Goal: Task Accomplishment & Management: Manage account settings

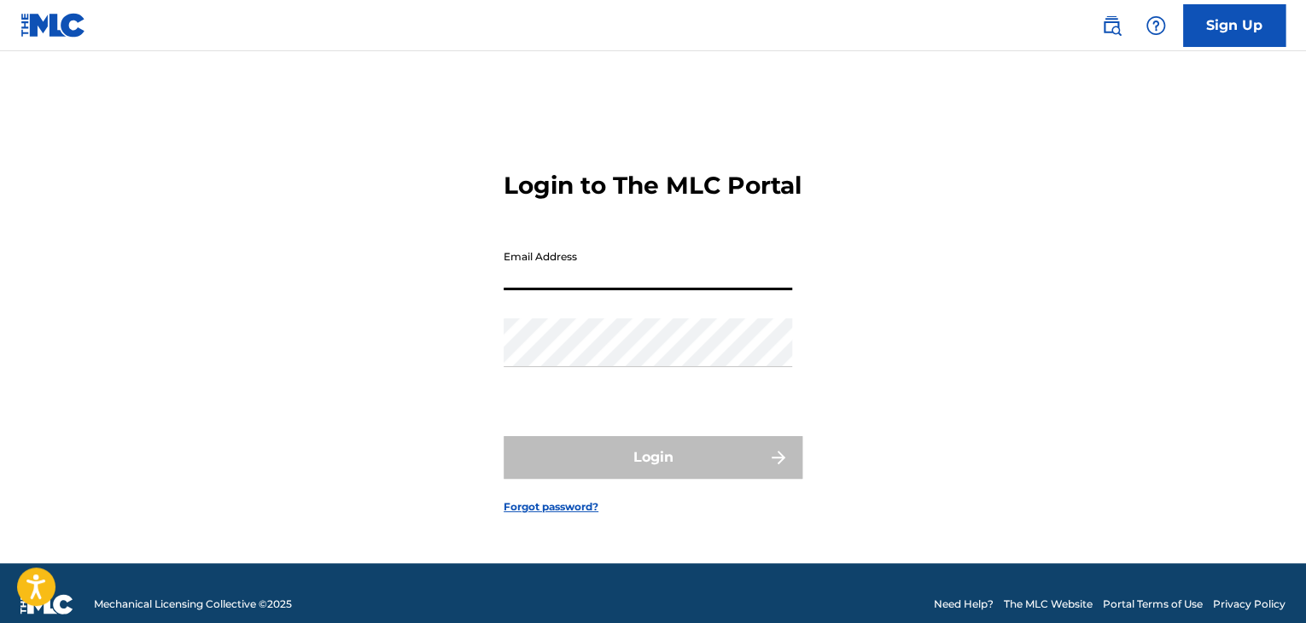
click at [553, 271] on input "Email Address" at bounding box center [647, 265] width 288 height 49
type input "[EMAIL_ADDRESS][DOMAIN_NAME]"
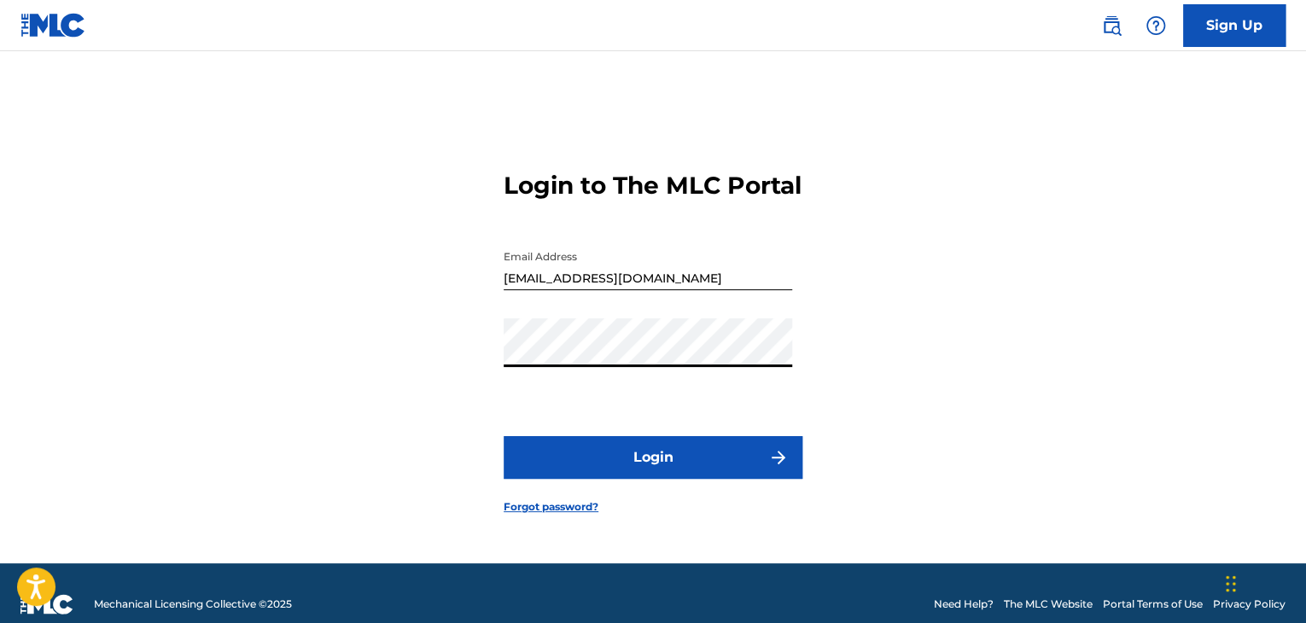
click at [625, 465] on button "Login" at bounding box center [652, 457] width 299 height 43
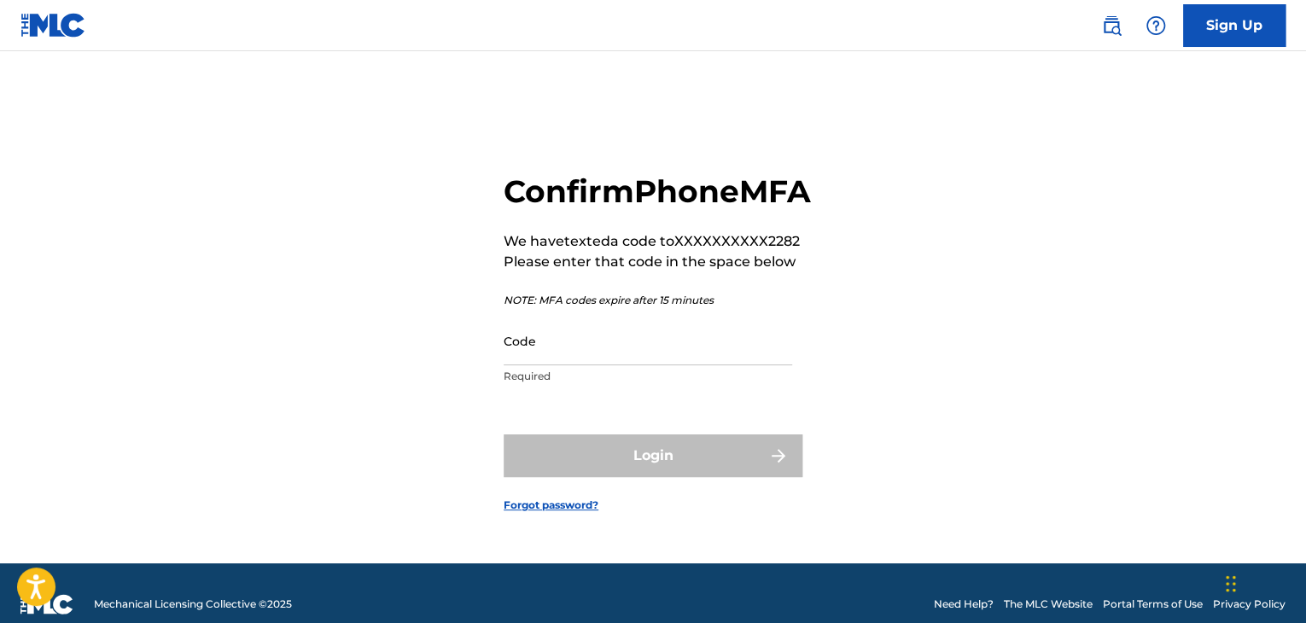
click at [592, 365] on input "Code" at bounding box center [647, 341] width 288 height 49
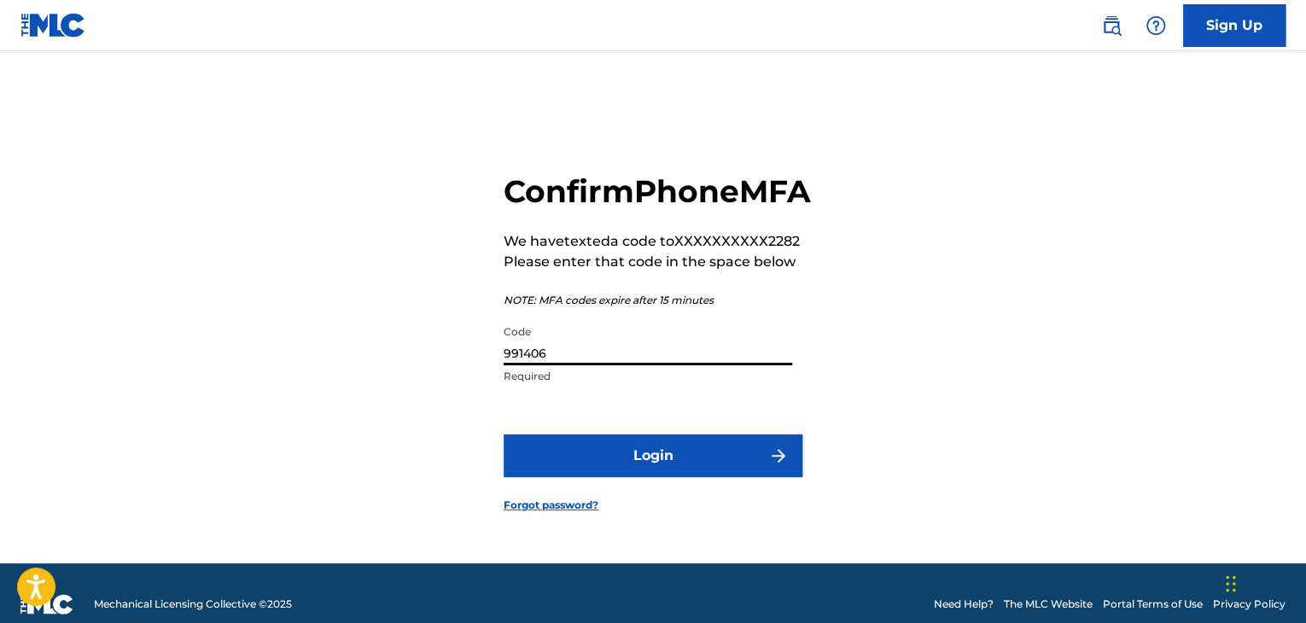
type input "991406"
click at [570, 476] on button "Login" at bounding box center [652, 455] width 299 height 43
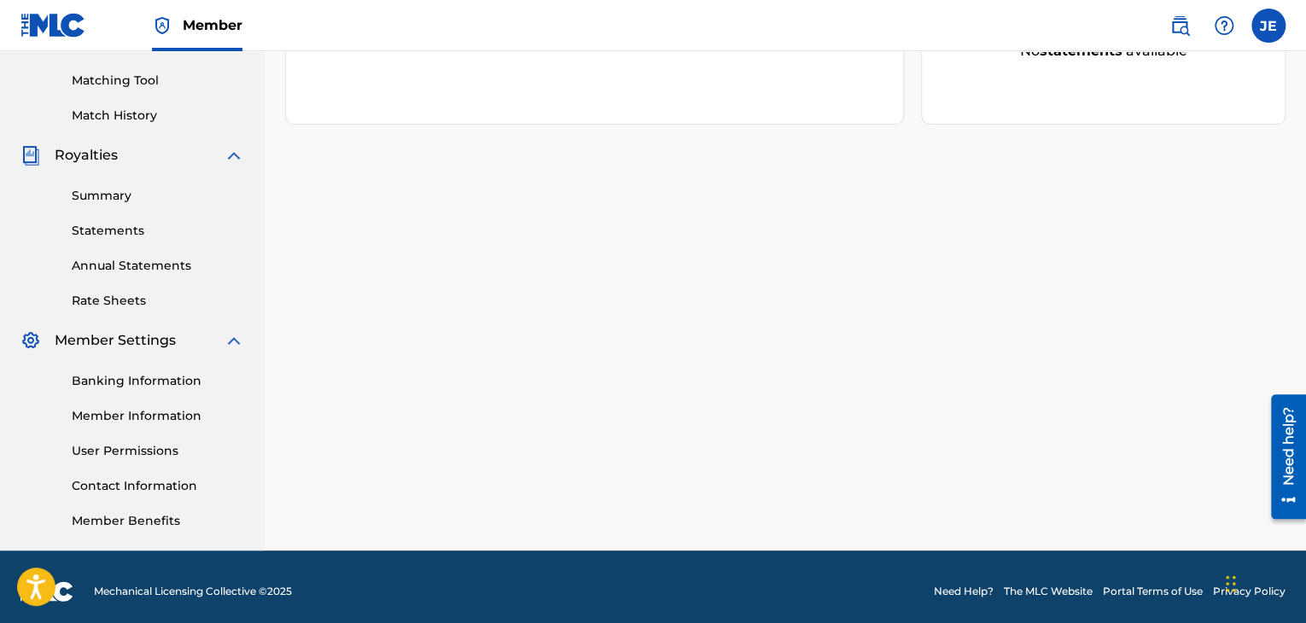
scroll to position [435, 0]
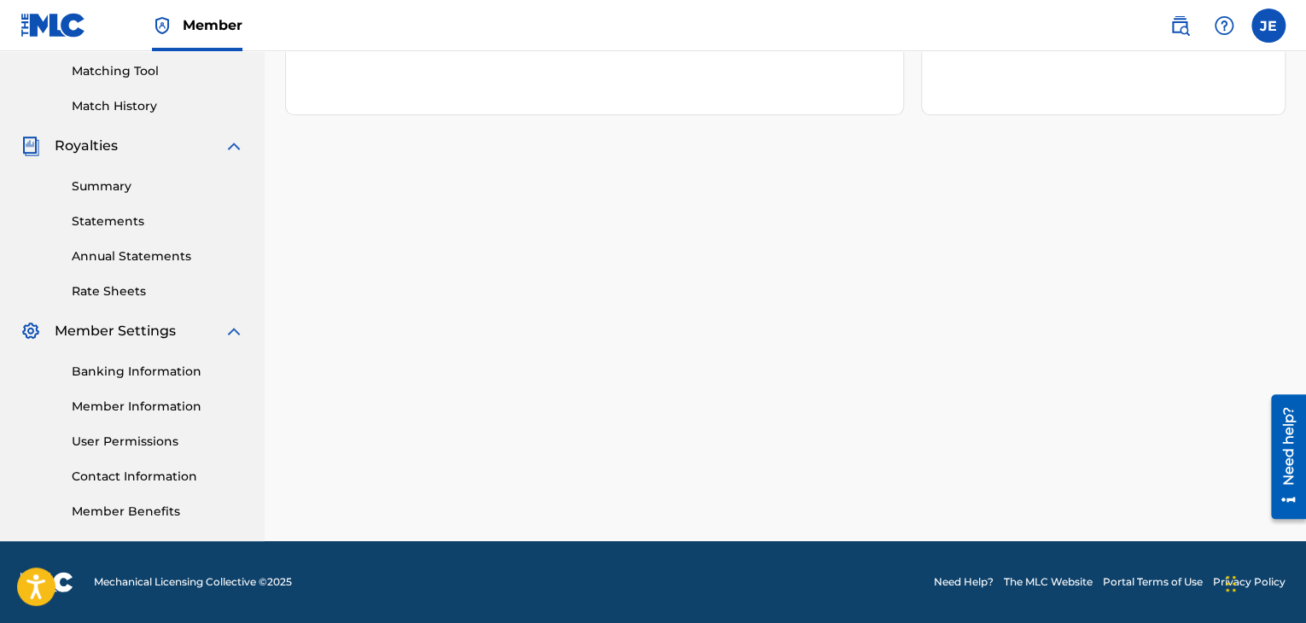
click at [147, 366] on link "Banking Information" at bounding box center [158, 372] width 172 height 18
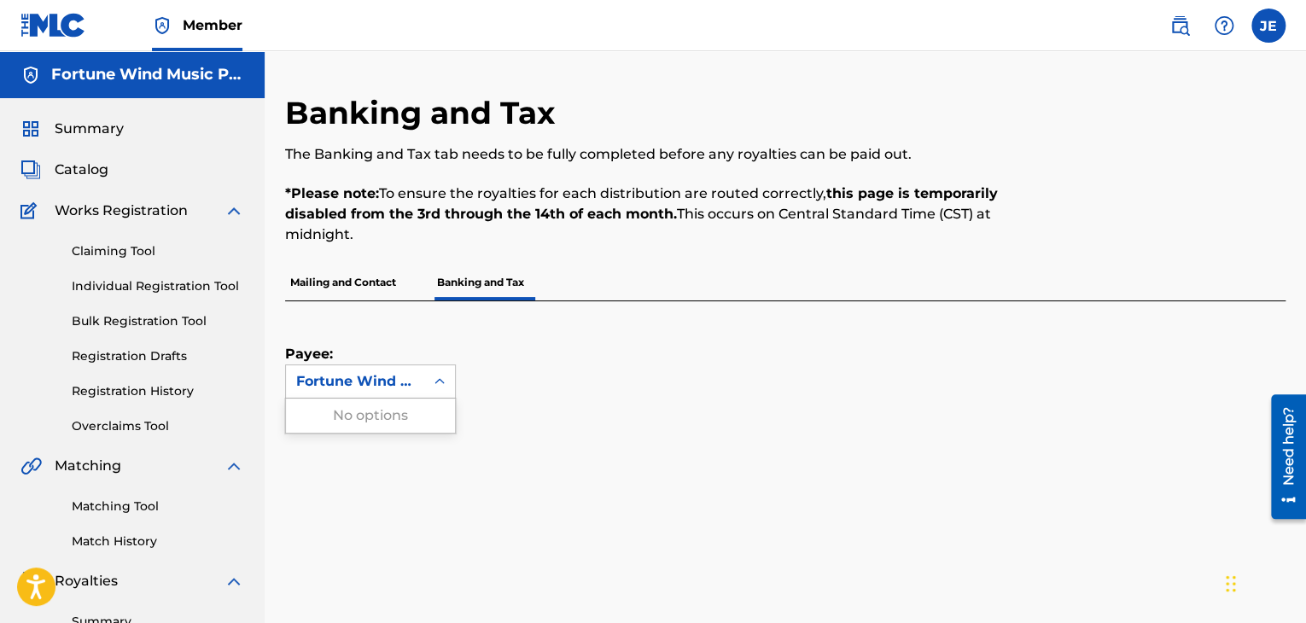
click at [427, 385] on div at bounding box center [439, 381] width 31 height 31
click at [417, 376] on div "Fortune Wind Music Publishing, LLC" at bounding box center [355, 381] width 138 height 32
click at [387, 271] on p "Mailing and Contact" at bounding box center [343, 283] width 116 height 36
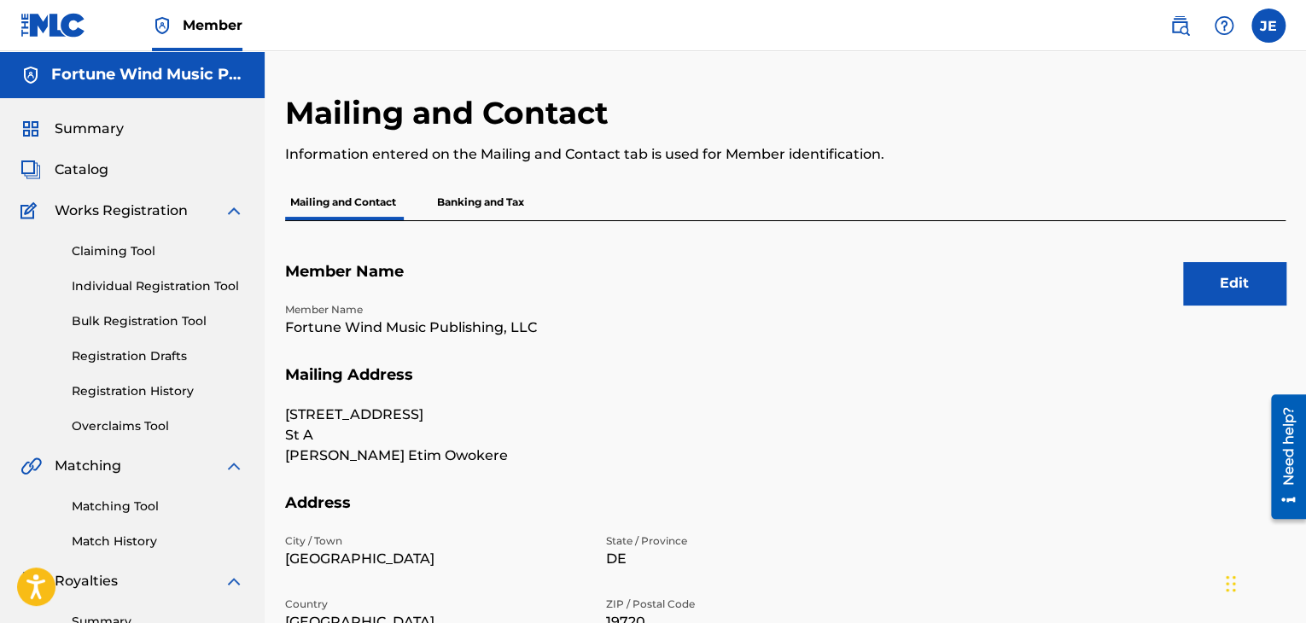
click at [486, 197] on p "Banking and Tax" at bounding box center [480, 202] width 97 height 36
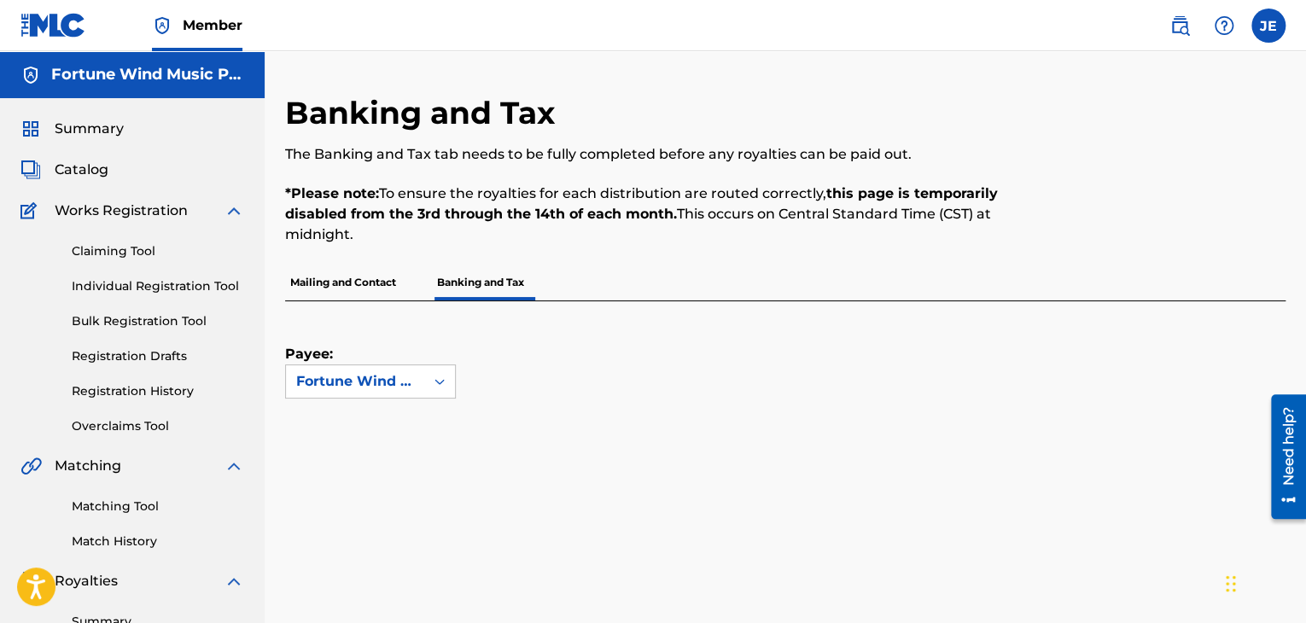
click at [385, 282] on p "Mailing and Contact" at bounding box center [343, 283] width 116 height 36
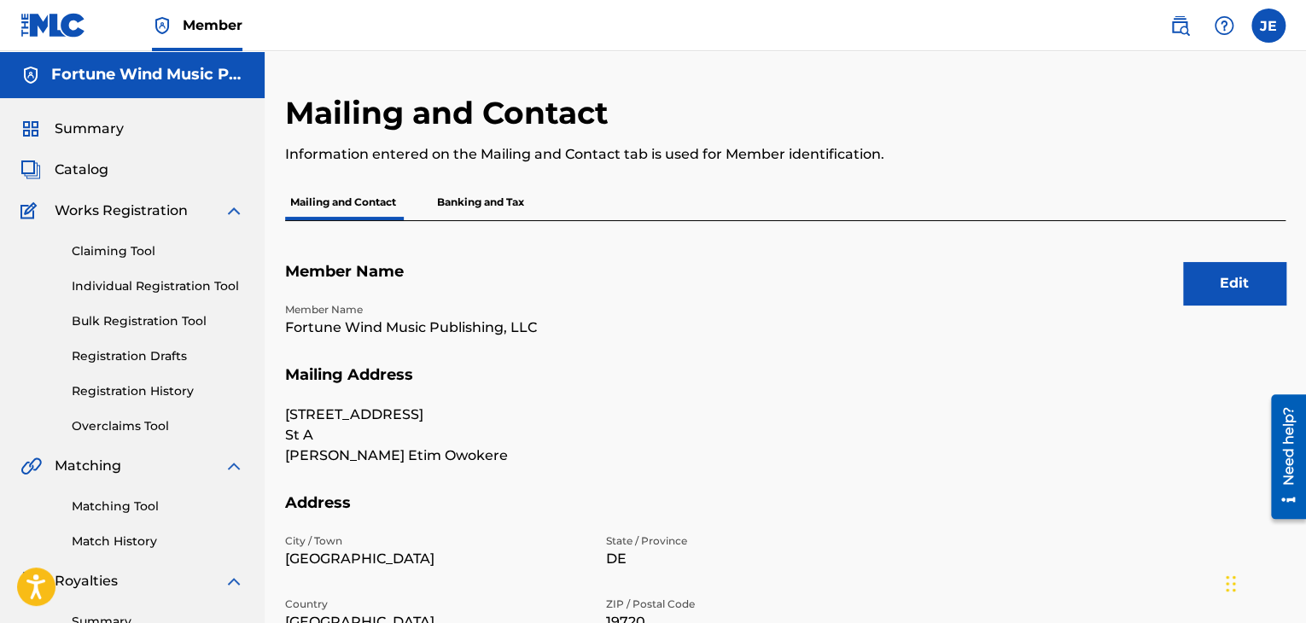
click at [505, 189] on p "Banking and Tax" at bounding box center [480, 202] width 97 height 36
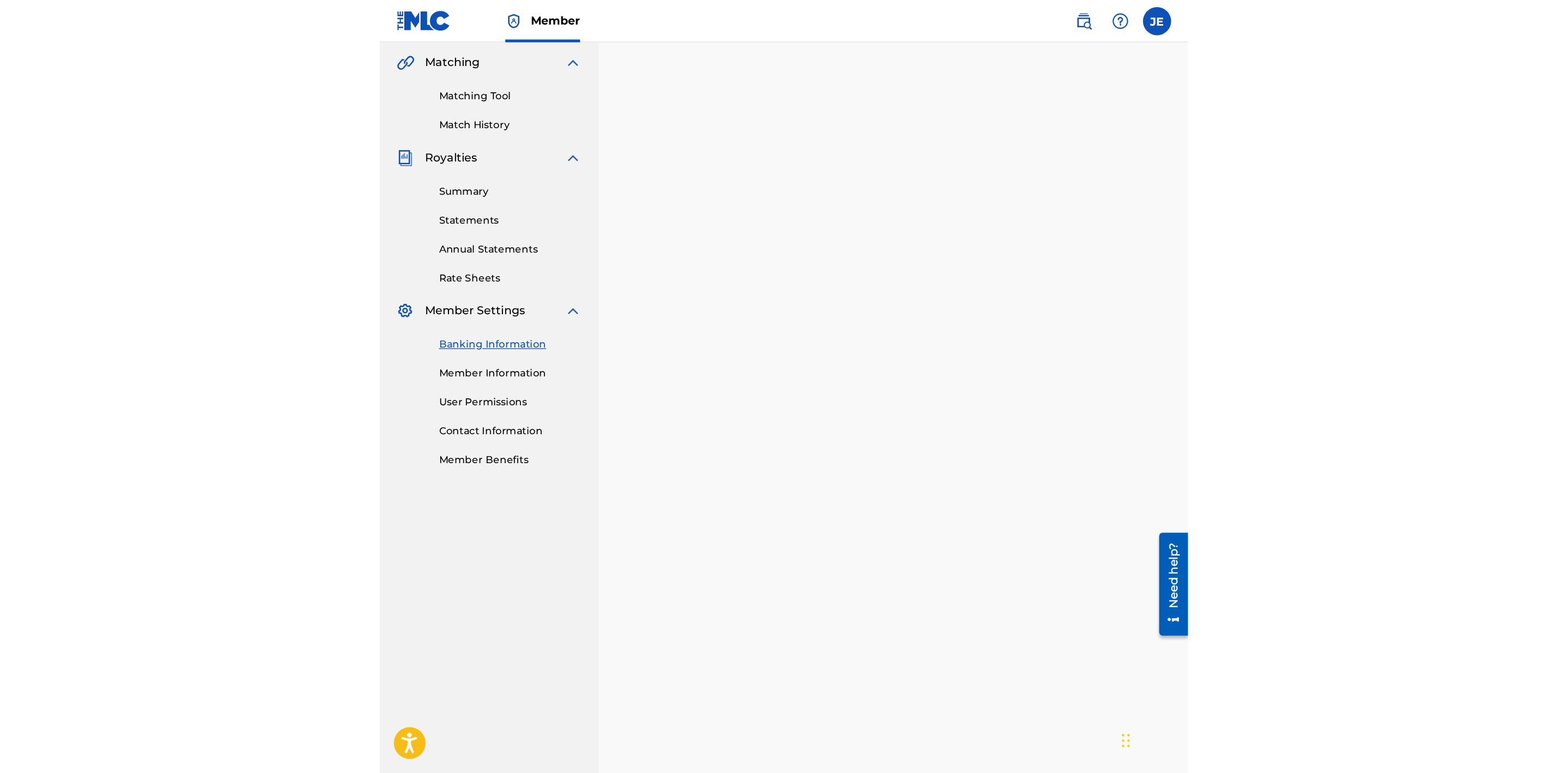
scroll to position [195, 0]
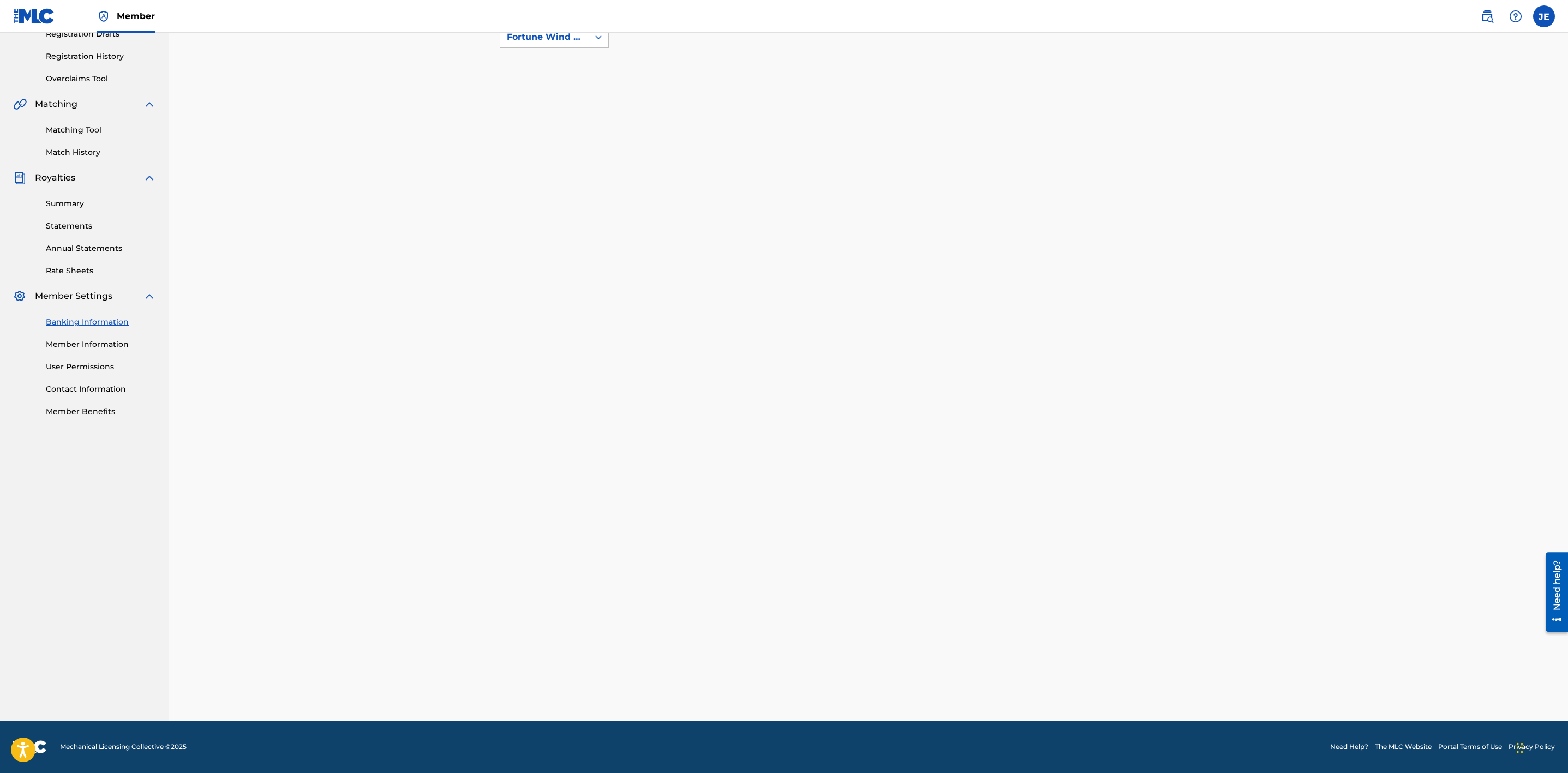
click at [103, 388] on link "Contact Information" at bounding box center [101, 389] width 110 height 12
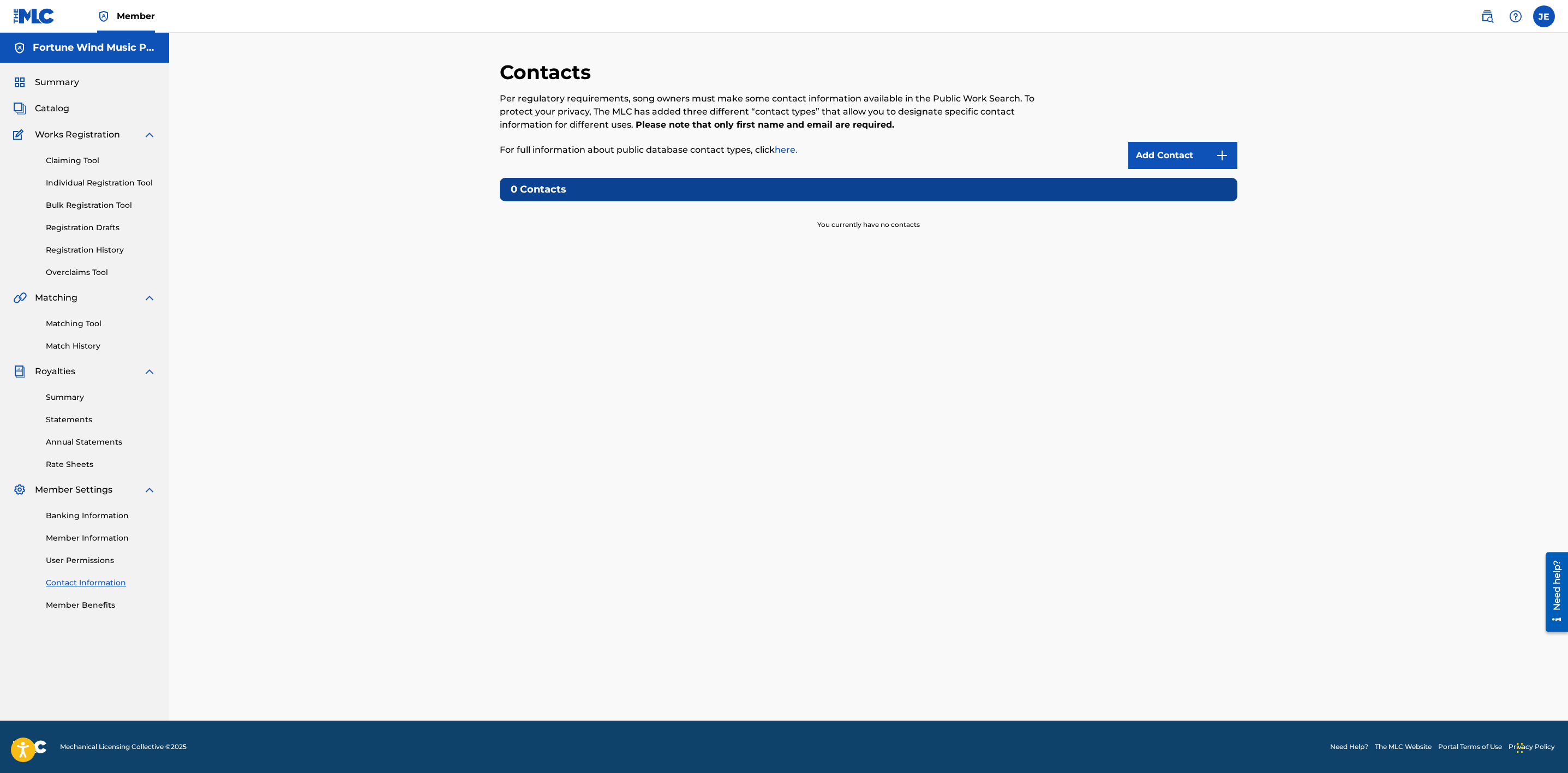
click at [94, 398] on link "Member Information" at bounding box center [101, 538] width 110 height 12
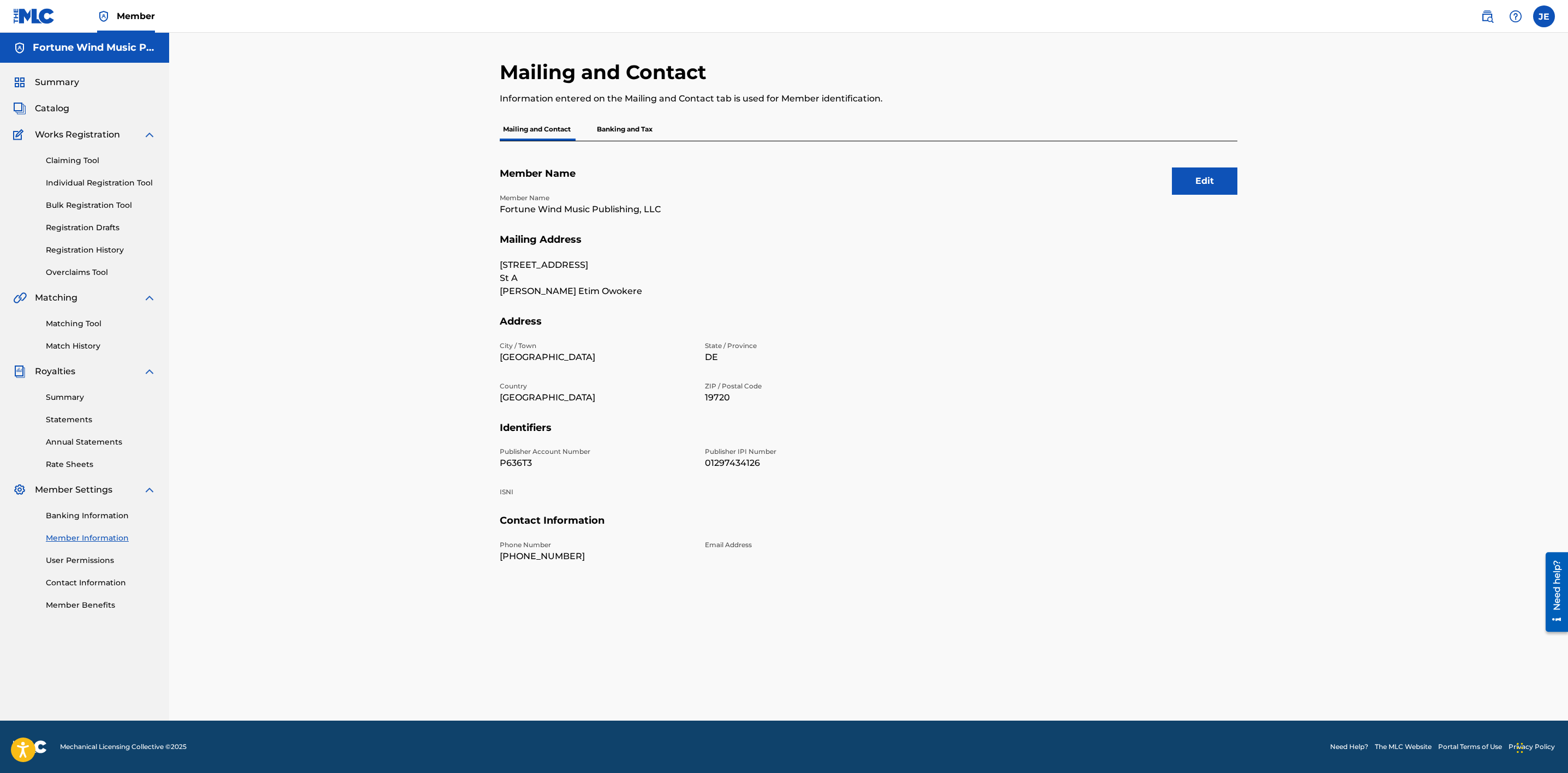
click at [618, 127] on p "Banking and Tax" at bounding box center [624, 129] width 62 height 23
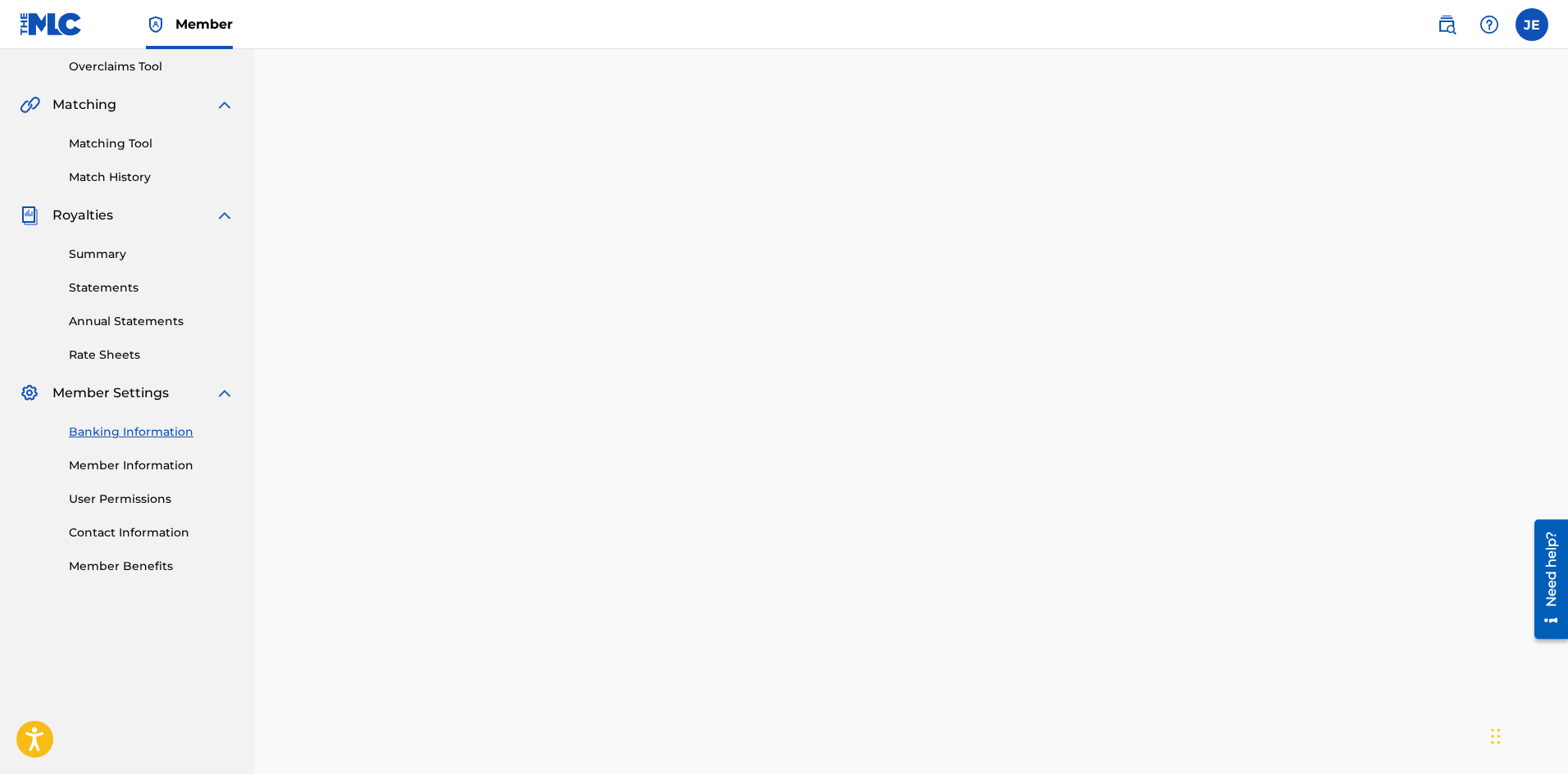
scroll to position [410, 0]
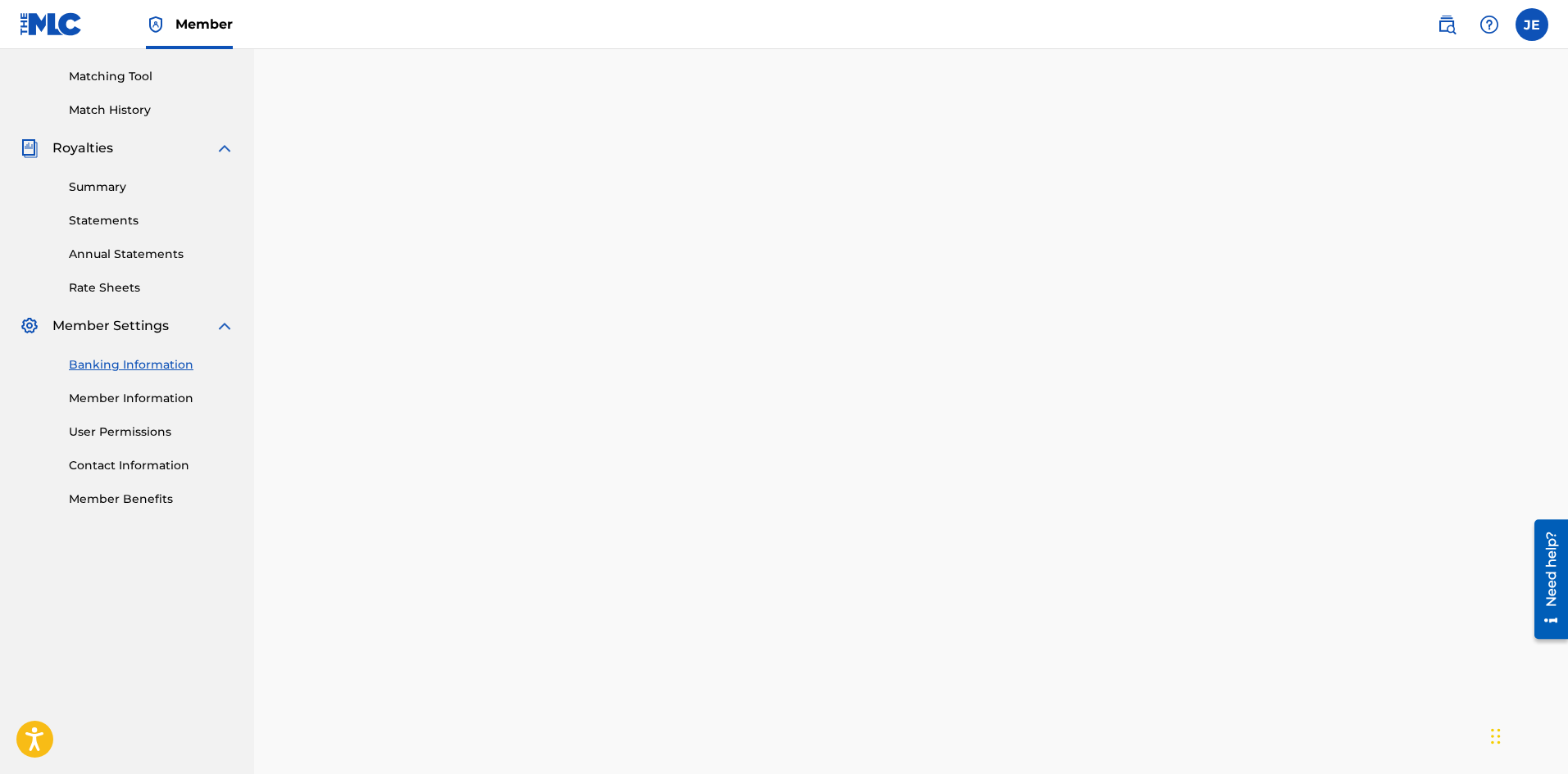
click at [152, 472] on link "Contact Information" at bounding box center [152, 466] width 165 height 17
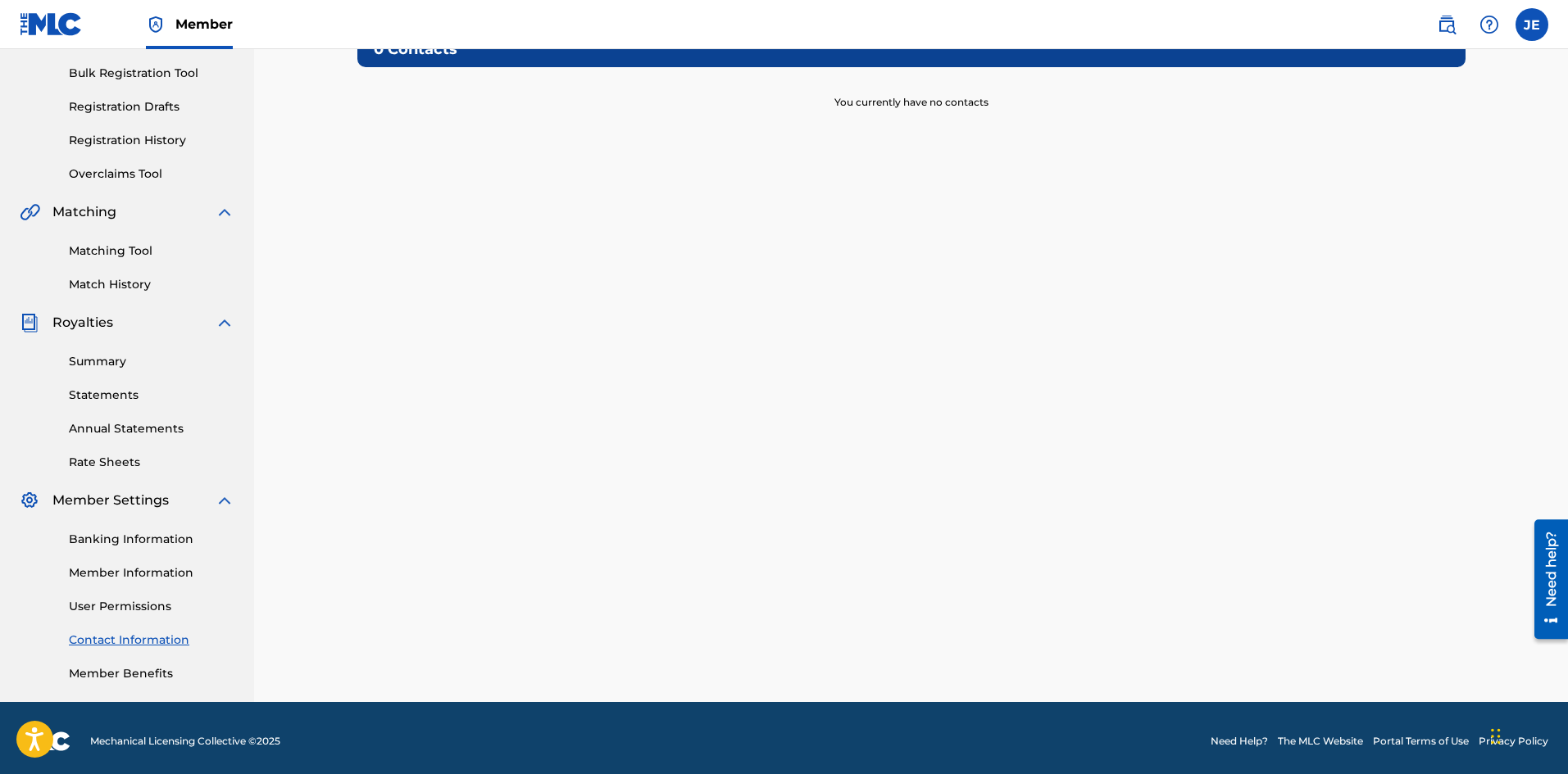
scroll to position [242, 0]
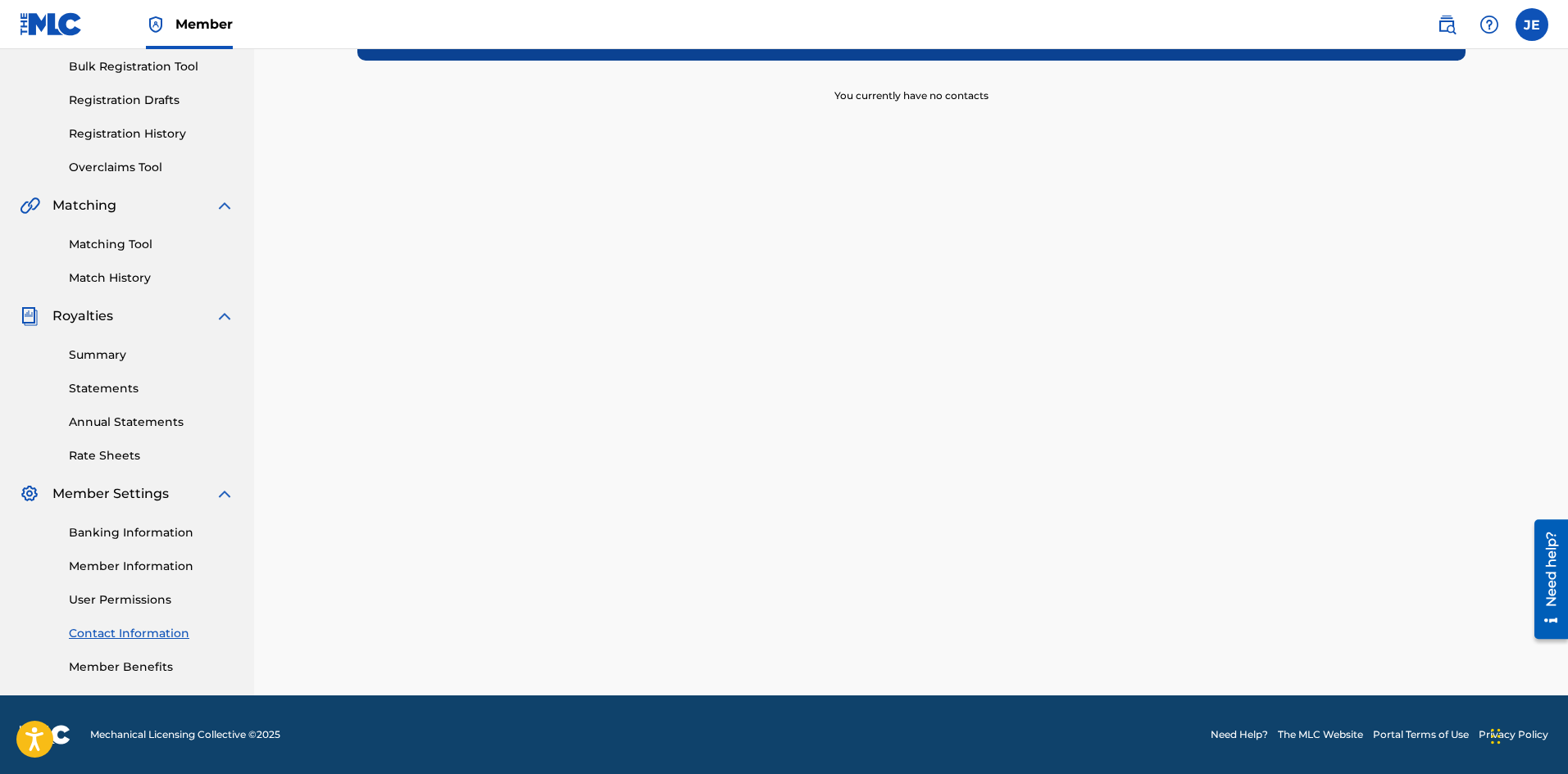
click at [109, 570] on link "Member Information" at bounding box center [152, 567] width 165 height 17
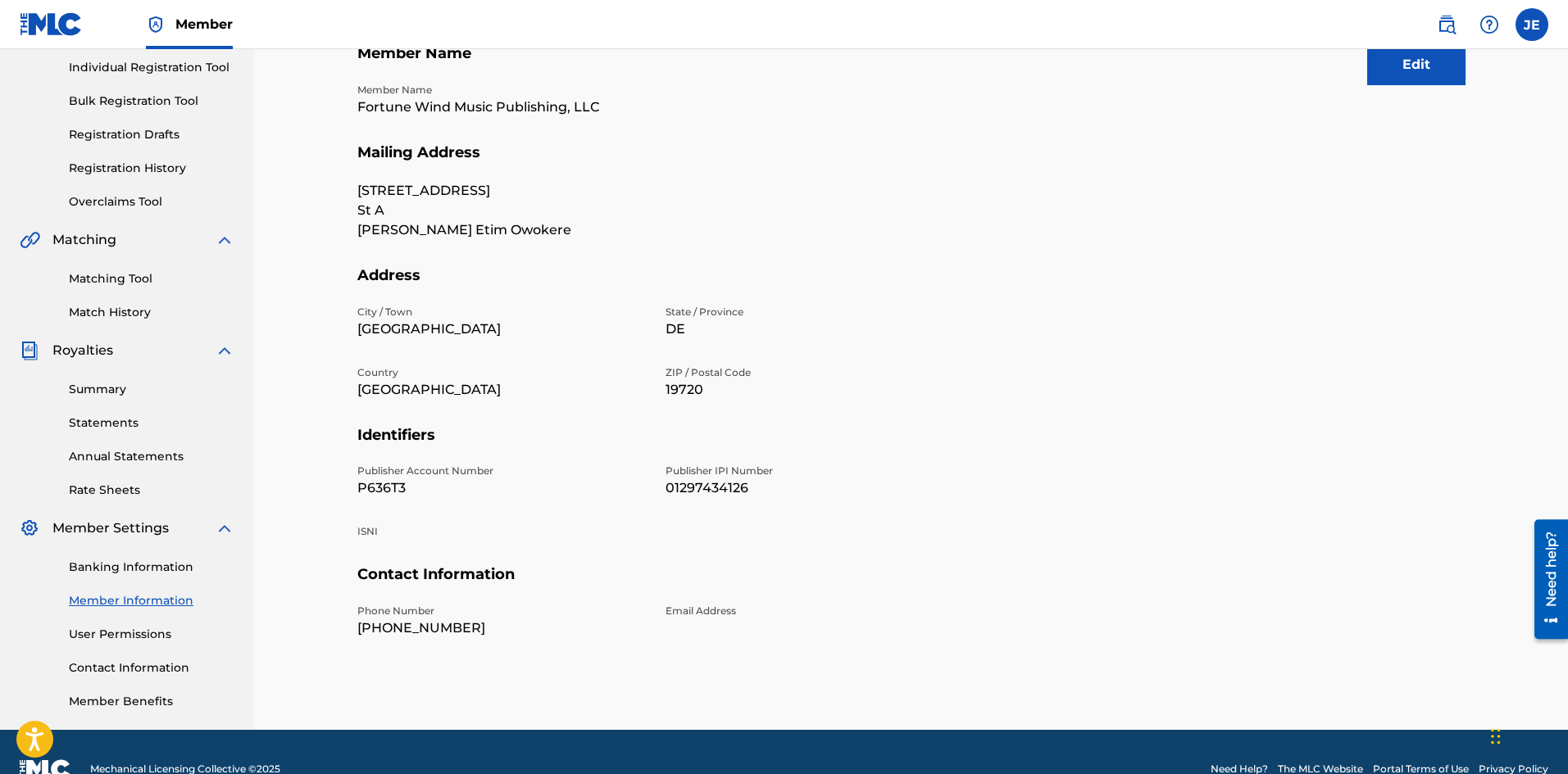
scroll to position [242, 0]
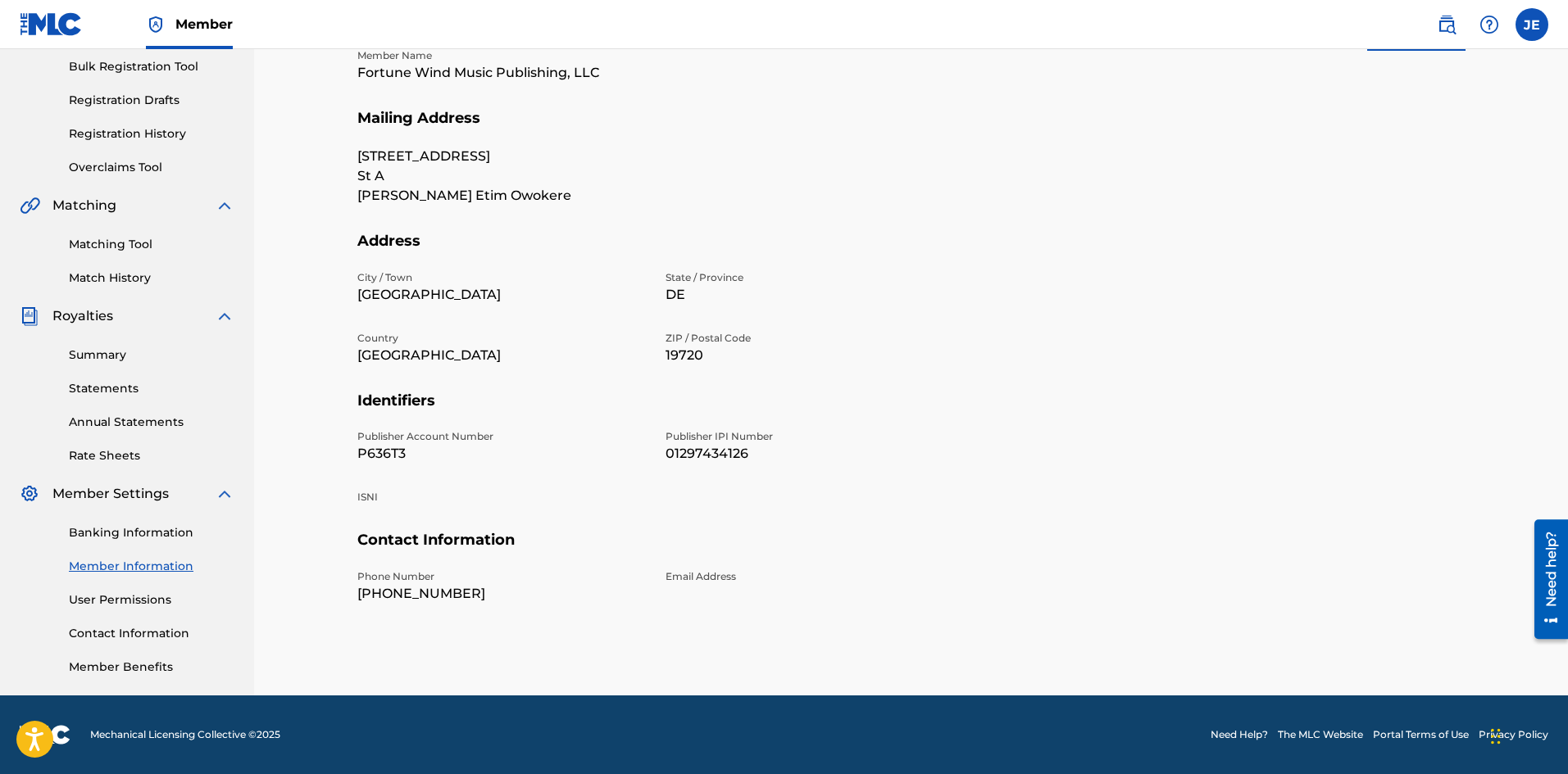
click at [147, 537] on link "Banking Information" at bounding box center [152, 533] width 165 height 17
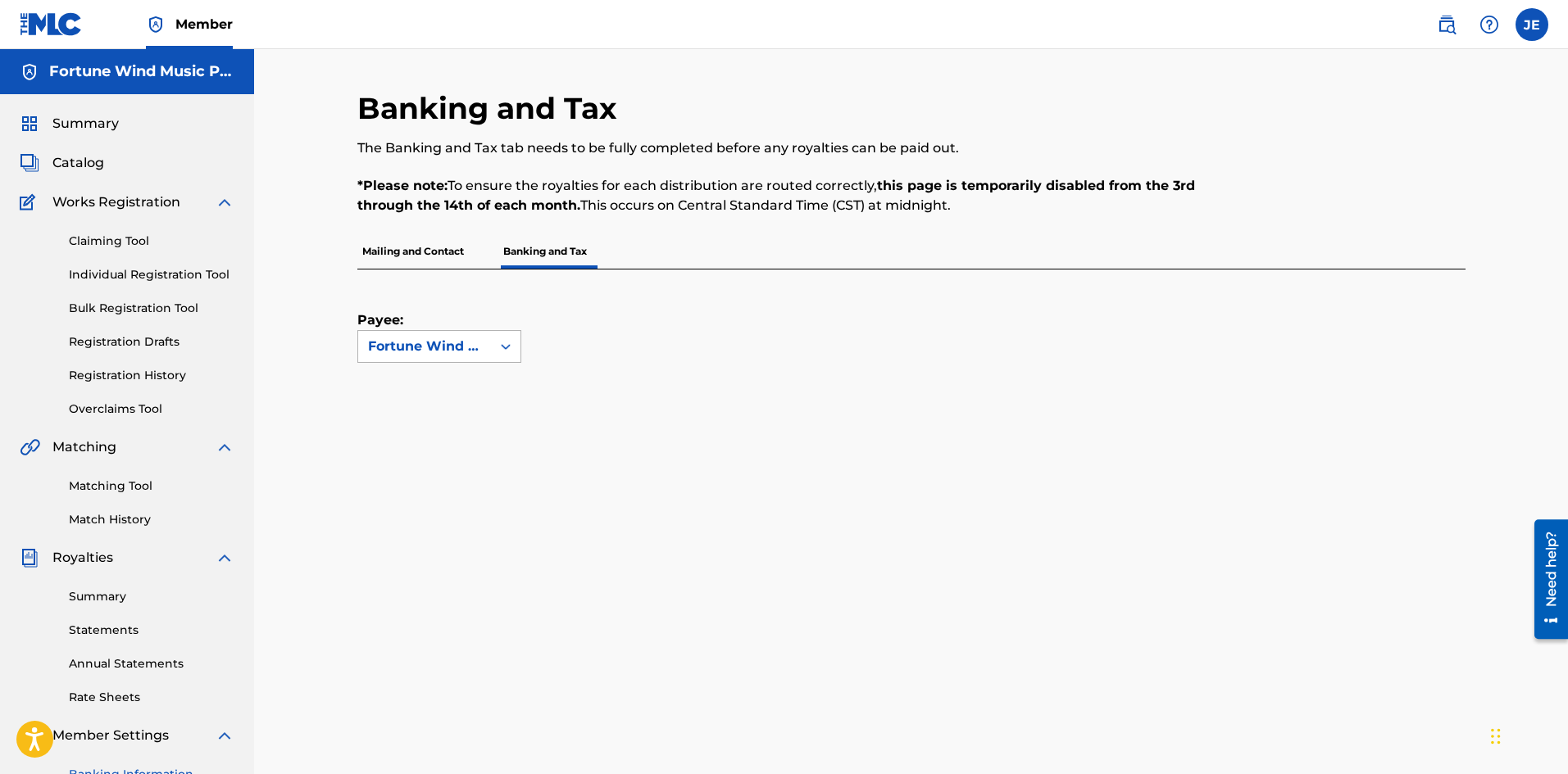
click at [439, 350] on div "Fortune Wind Music Publishing, LLC" at bounding box center [425, 347] width 113 height 19
click at [67, 157] on span "Catalog" at bounding box center [79, 163] width 52 height 19
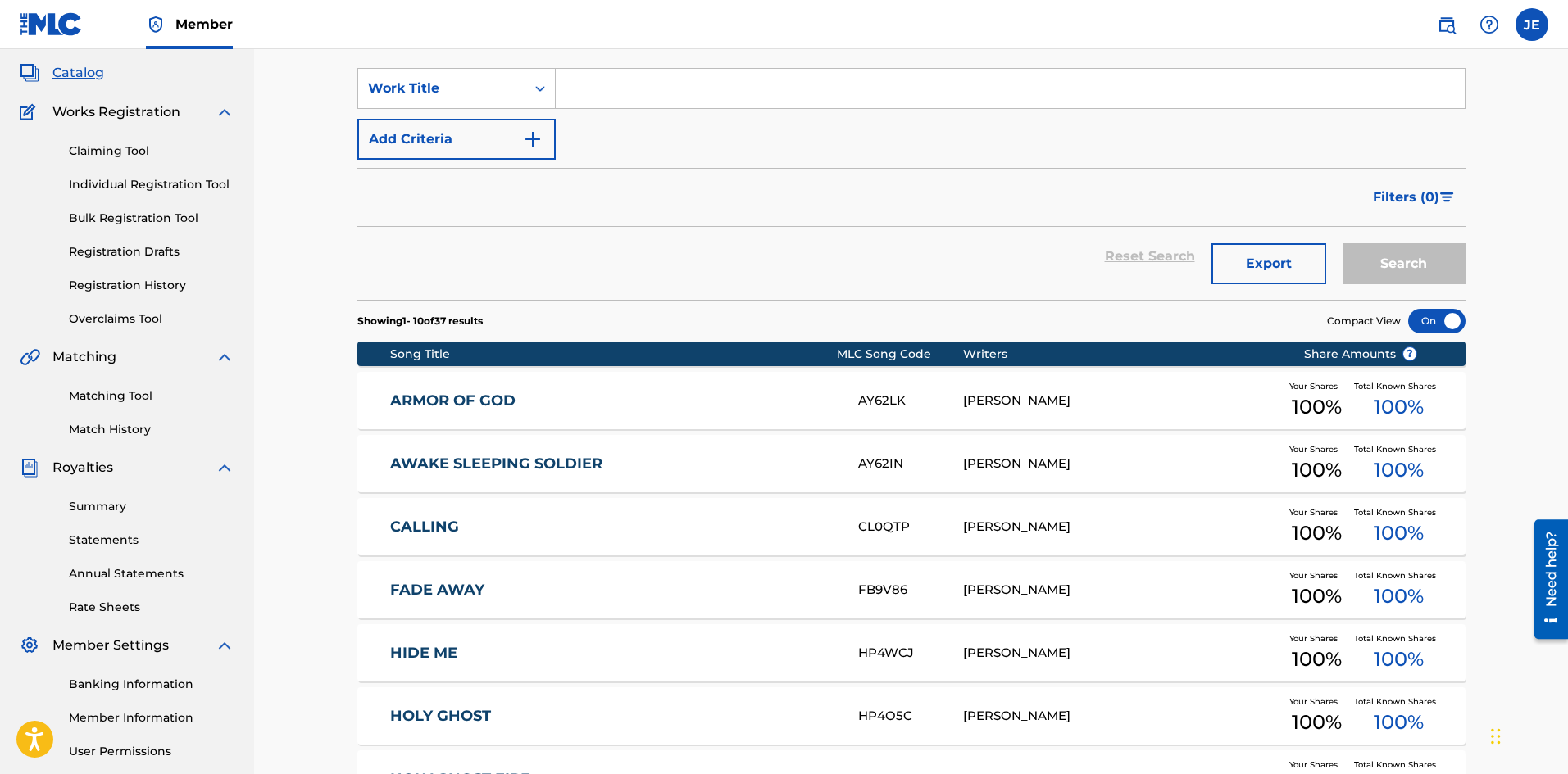
scroll to position [82, 0]
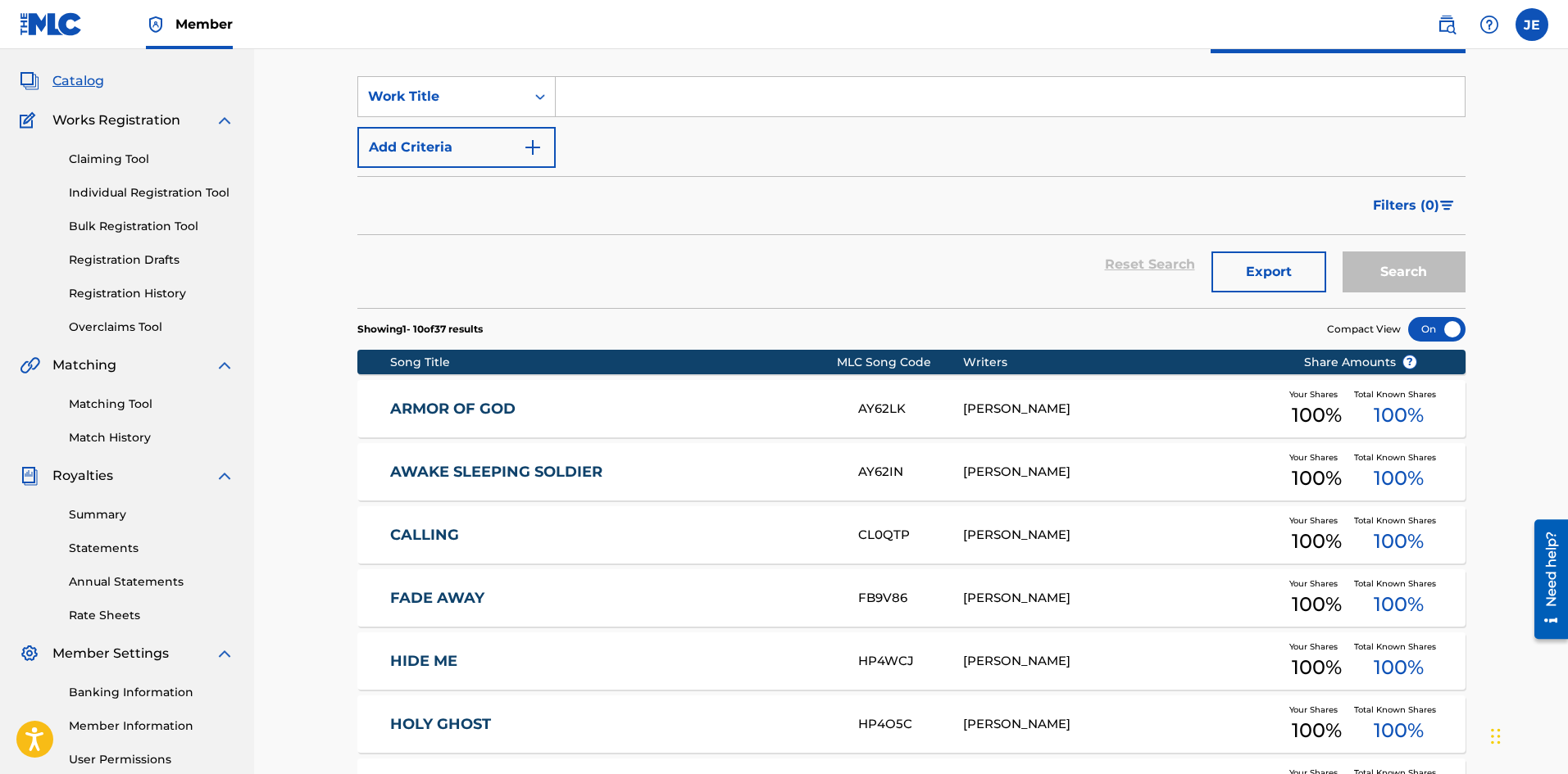
click at [120, 156] on link "Claiming Tool" at bounding box center [152, 159] width 165 height 17
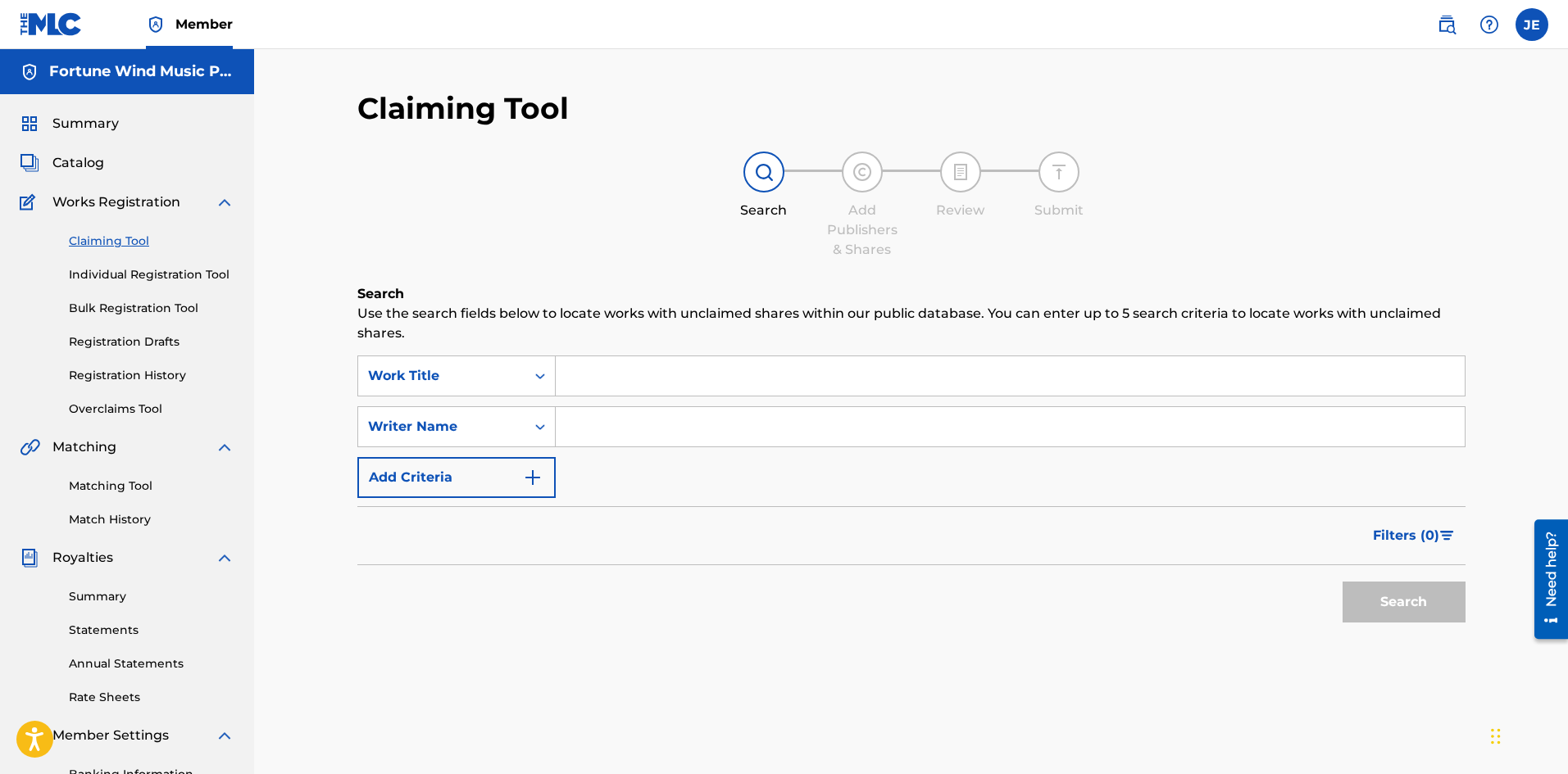
click at [149, 284] on div "Claiming Tool Individual Registration Tool Bulk Registration Tool Registration …" at bounding box center [127, 315] width 215 height 206
click at [144, 278] on link "Individual Registration Tool" at bounding box center [152, 275] width 165 height 17
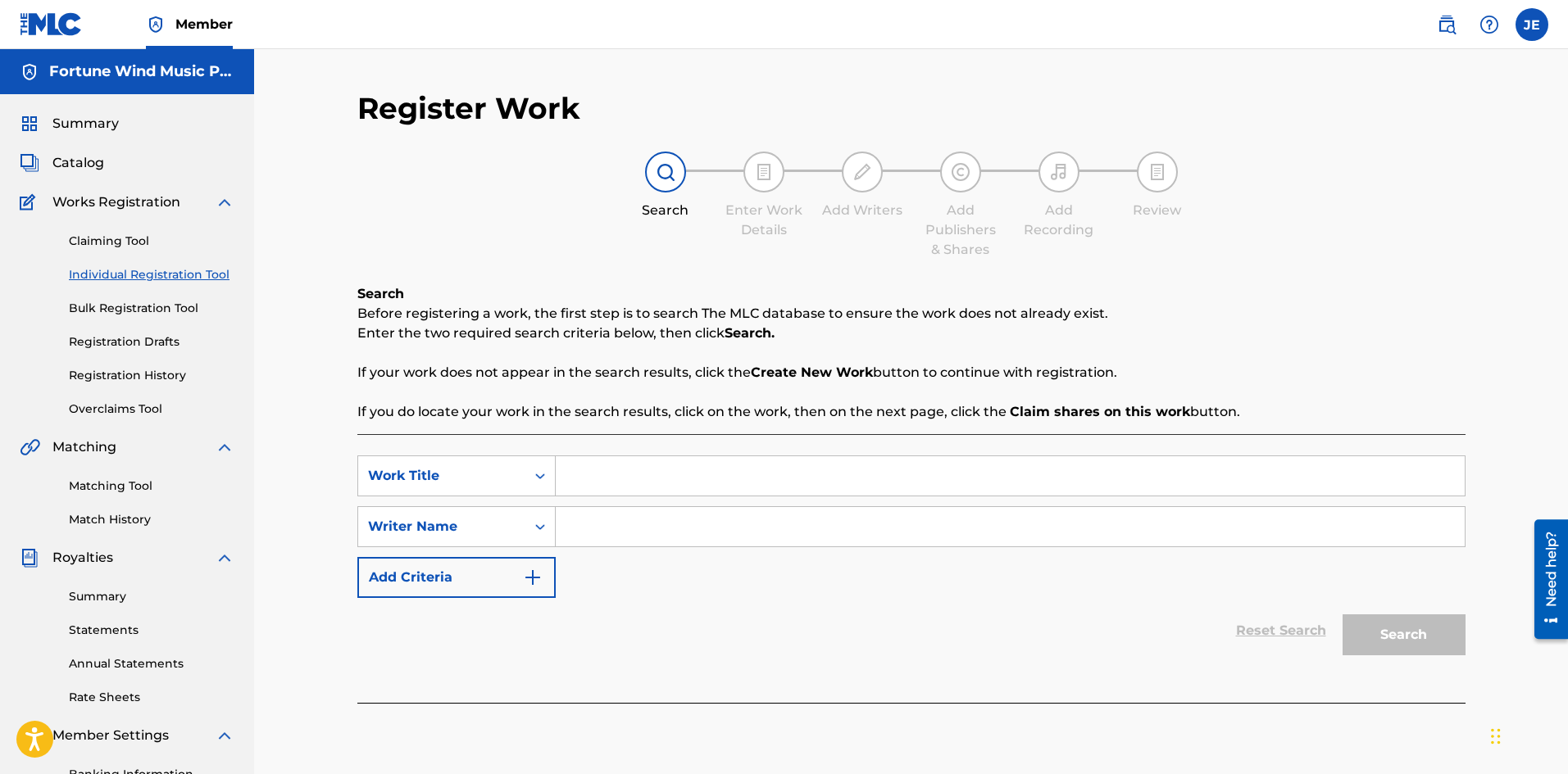
click at [147, 310] on link "Bulk Registration Tool" at bounding box center [152, 308] width 165 height 17
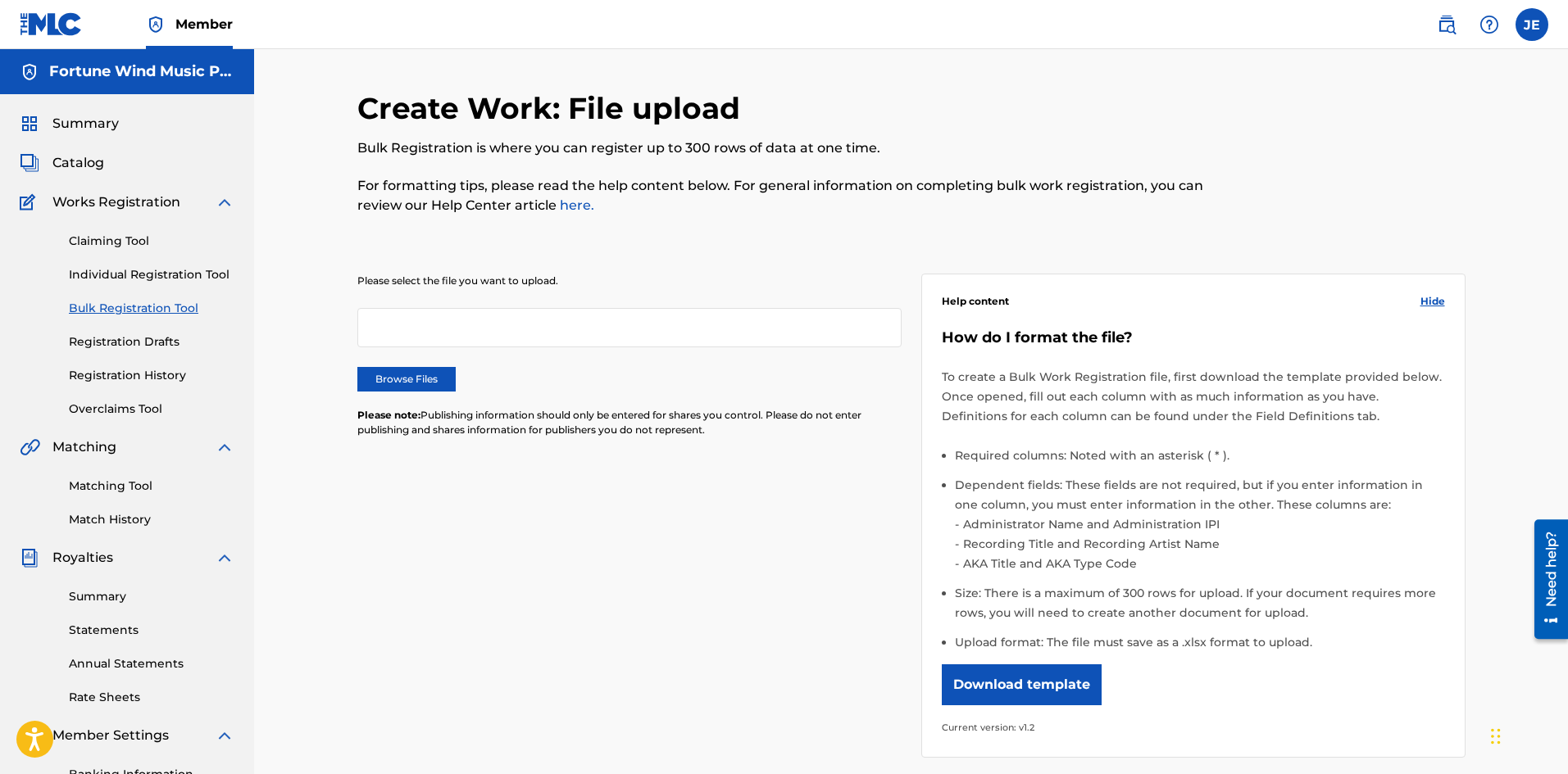
click at [165, 350] on link "Registration Drafts" at bounding box center [152, 342] width 165 height 17
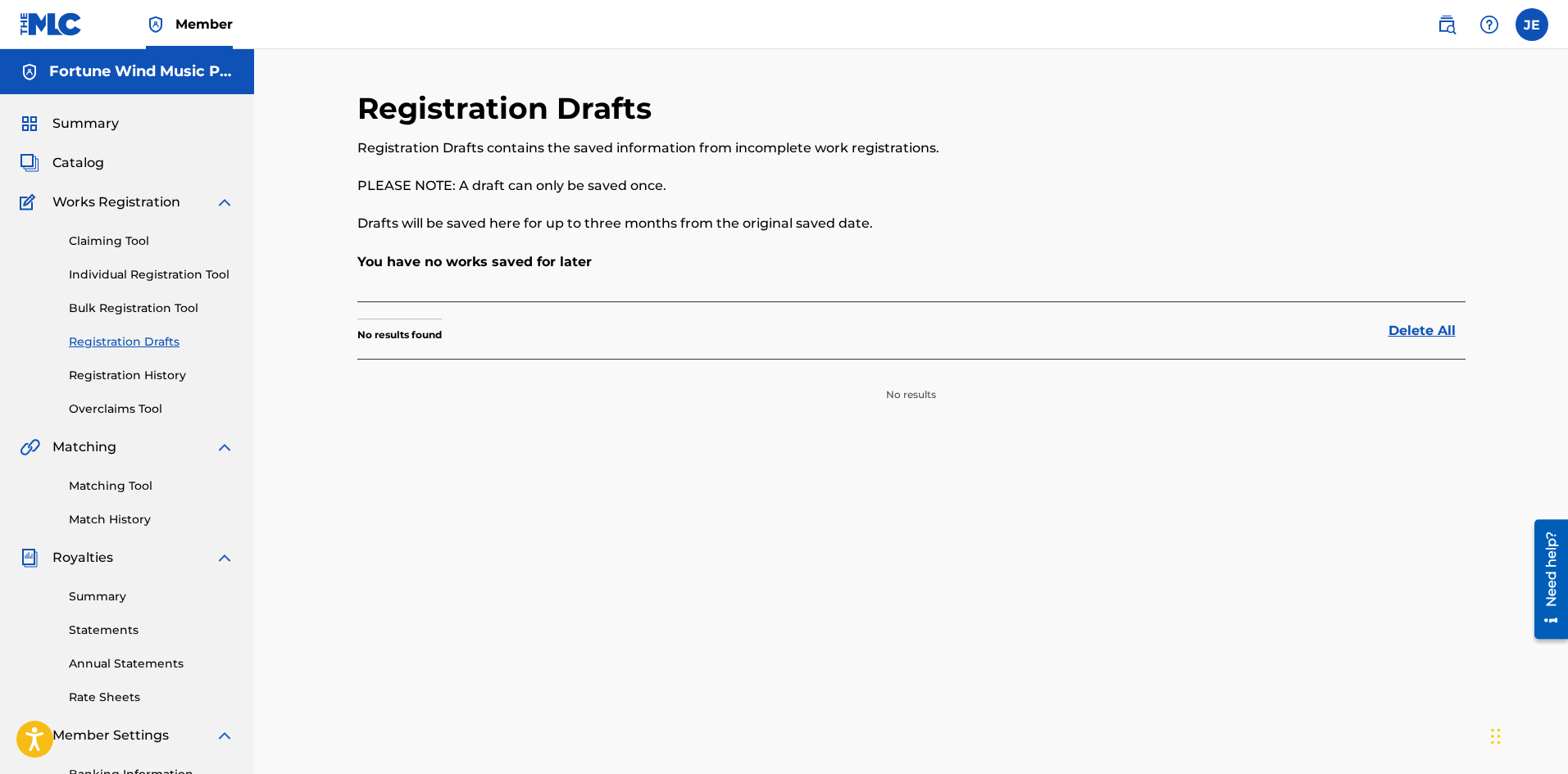
click at [165, 377] on link "Registration History" at bounding box center [152, 375] width 165 height 17
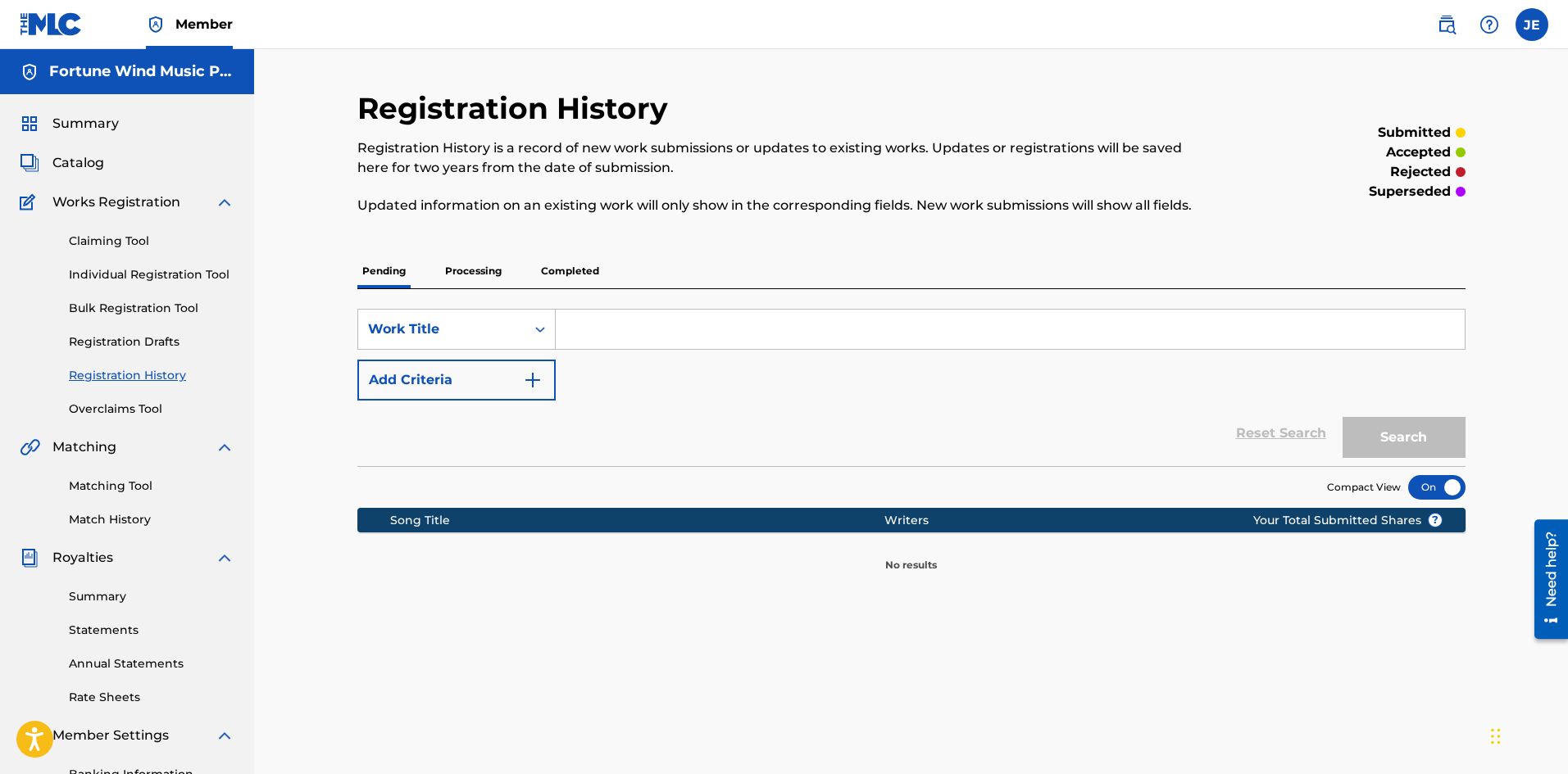
click at [148, 407] on link "Overclaims Tool" at bounding box center [152, 409] width 165 height 17
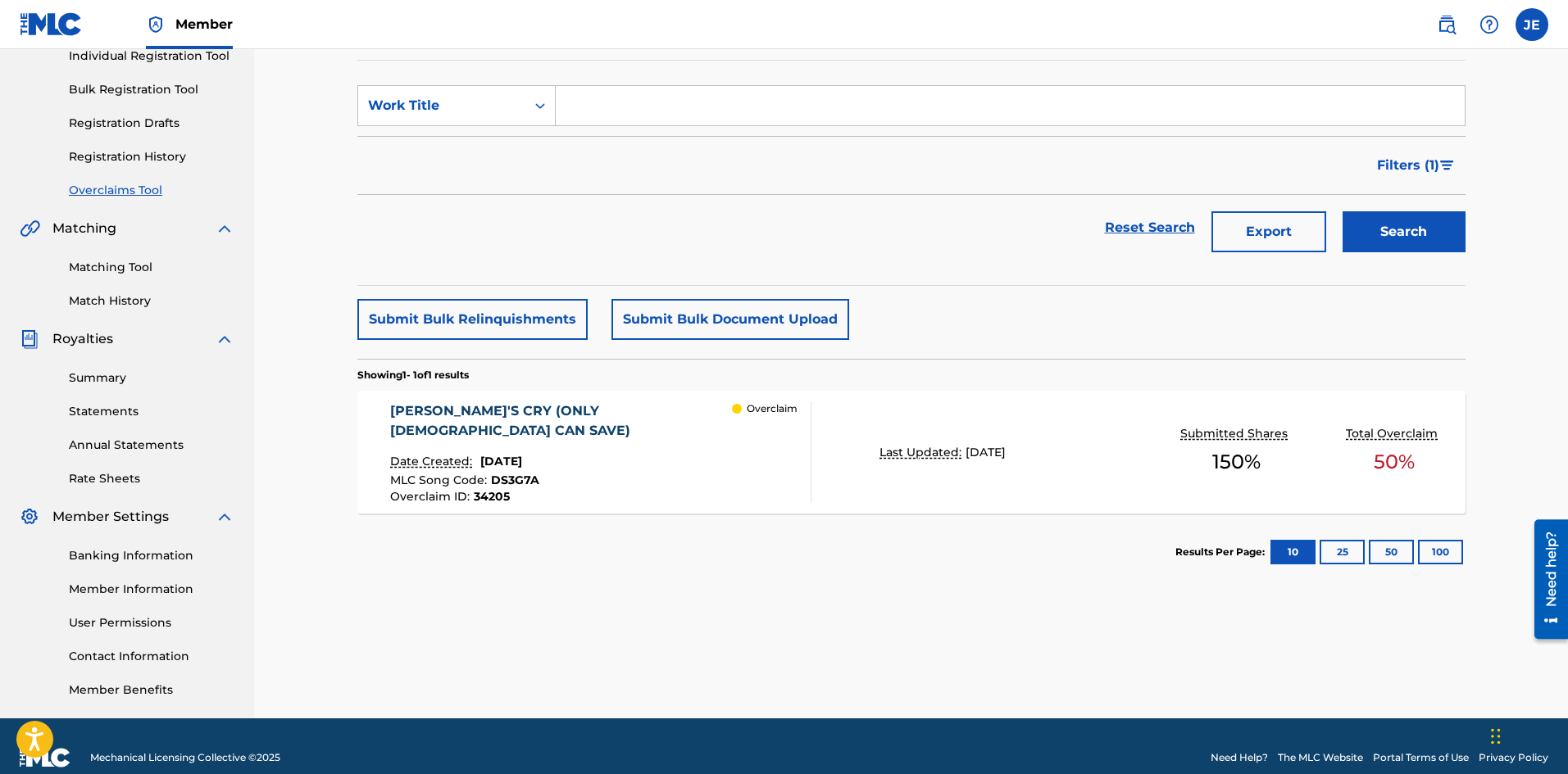
scroll to position [242, 0]
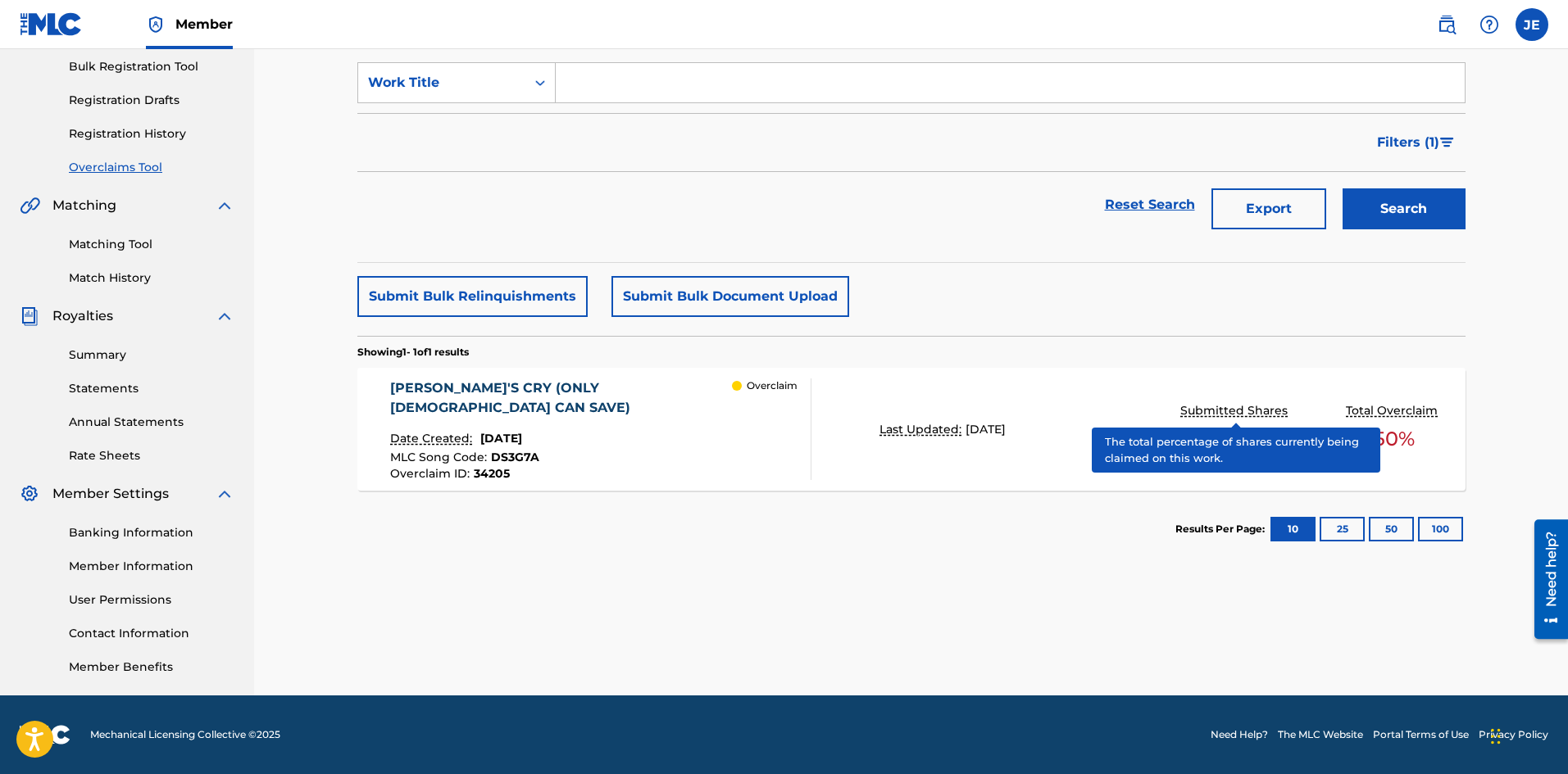
click at [1251, 406] on p "Submitted Shares" at bounding box center [1237, 411] width 111 height 17
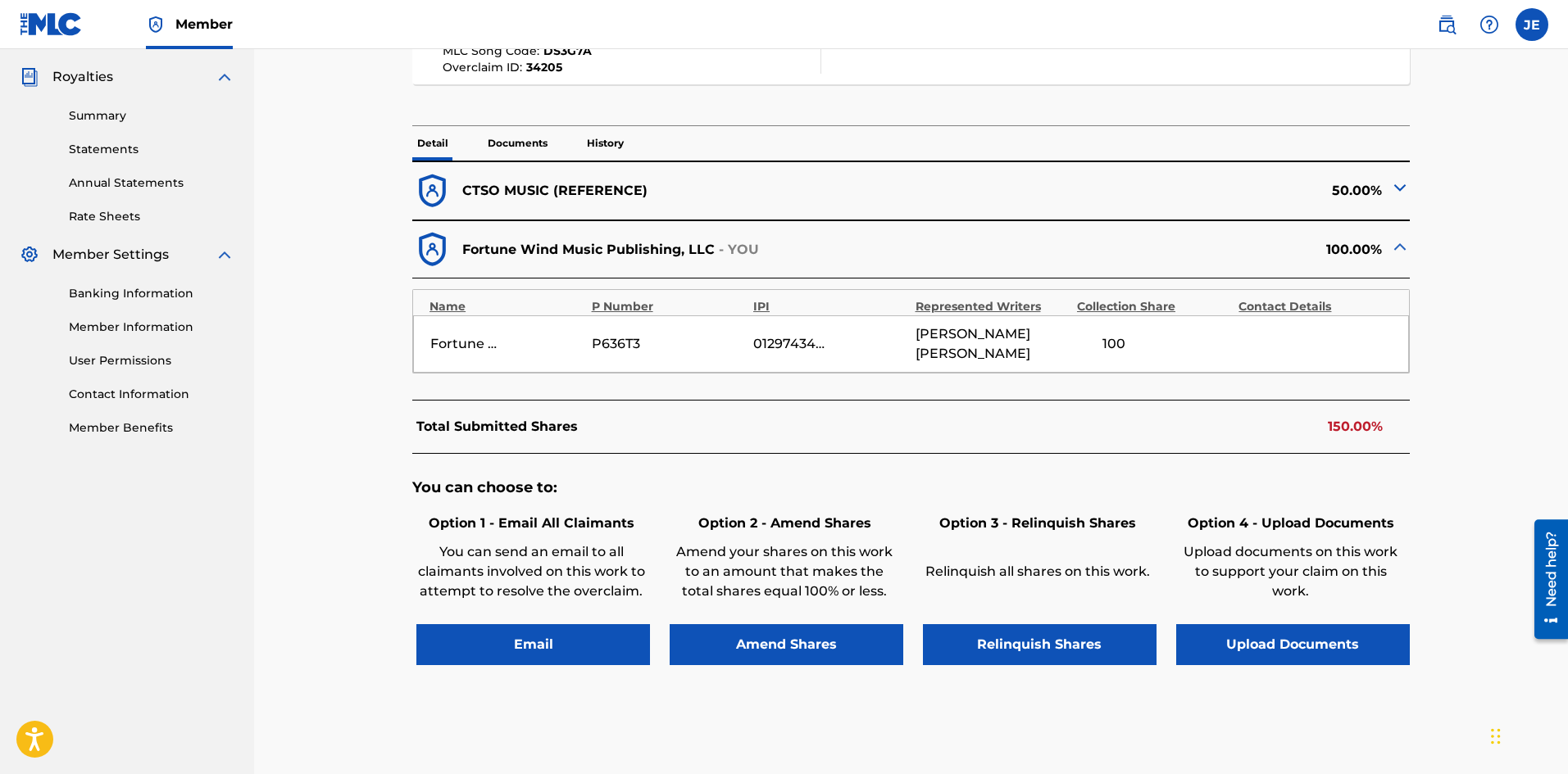
scroll to position [492, 0]
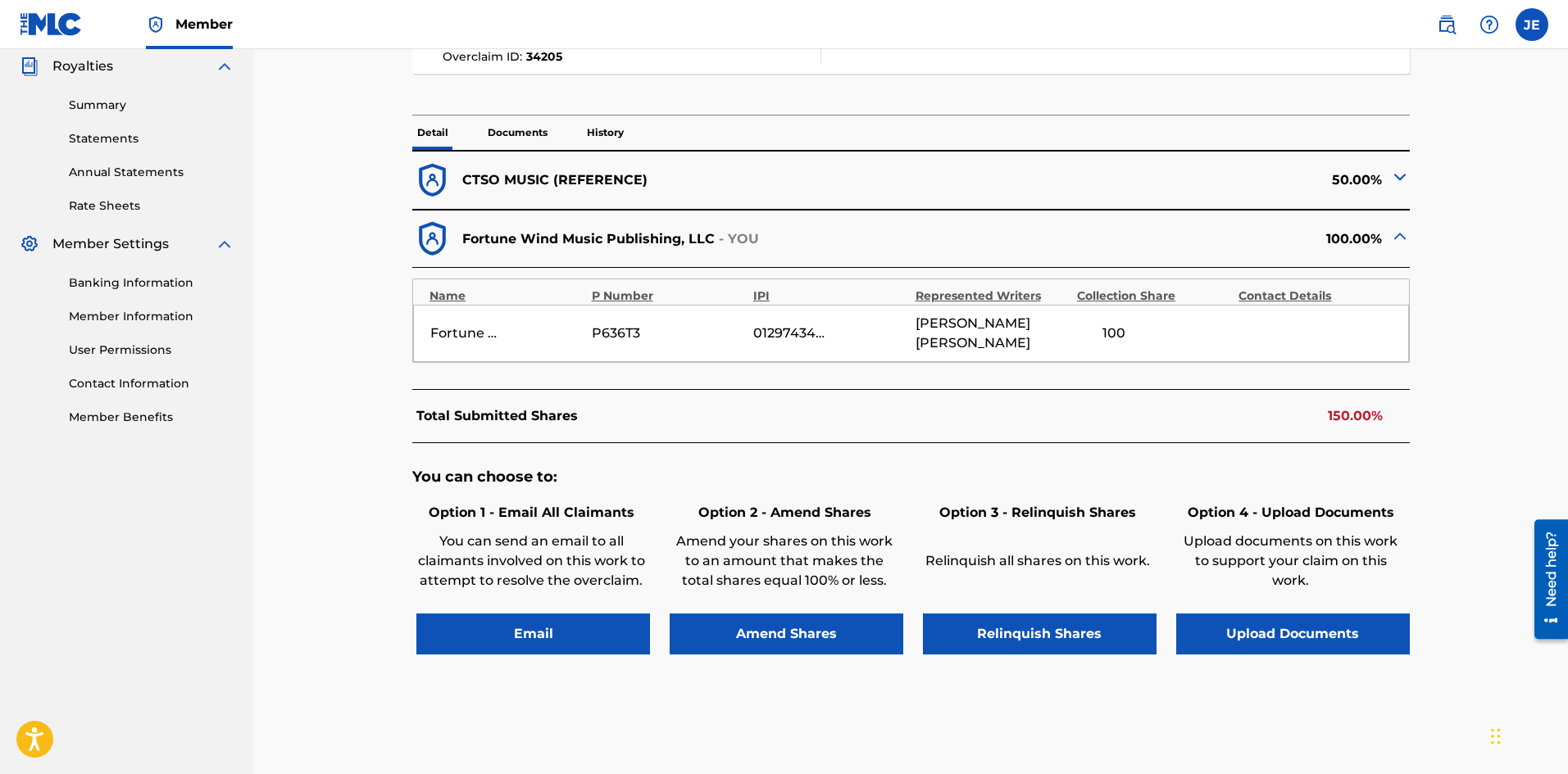
click at [748, 597] on button "Amend Shares" at bounding box center [786, 634] width 233 height 41
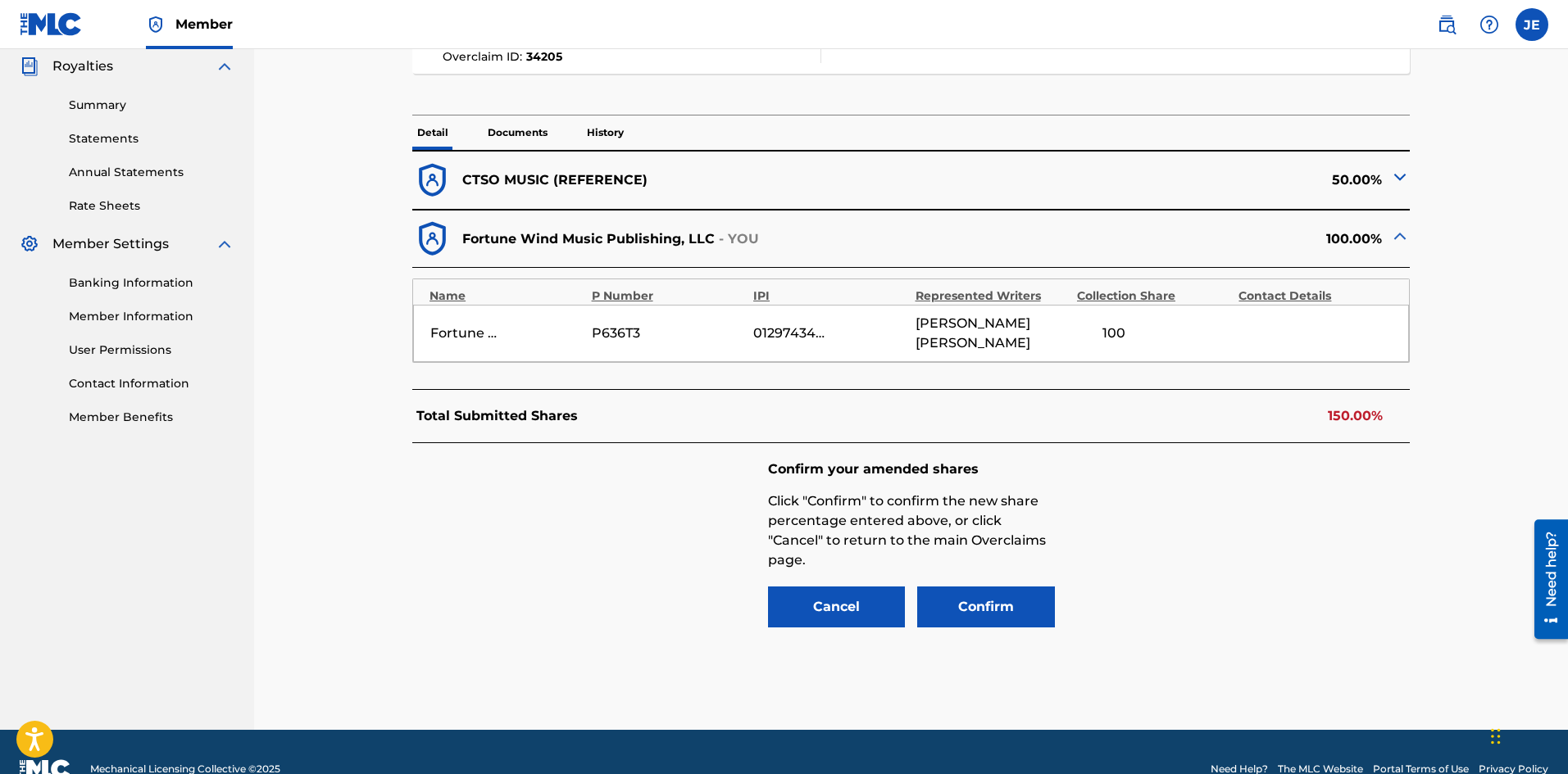
scroll to position [489, 0]
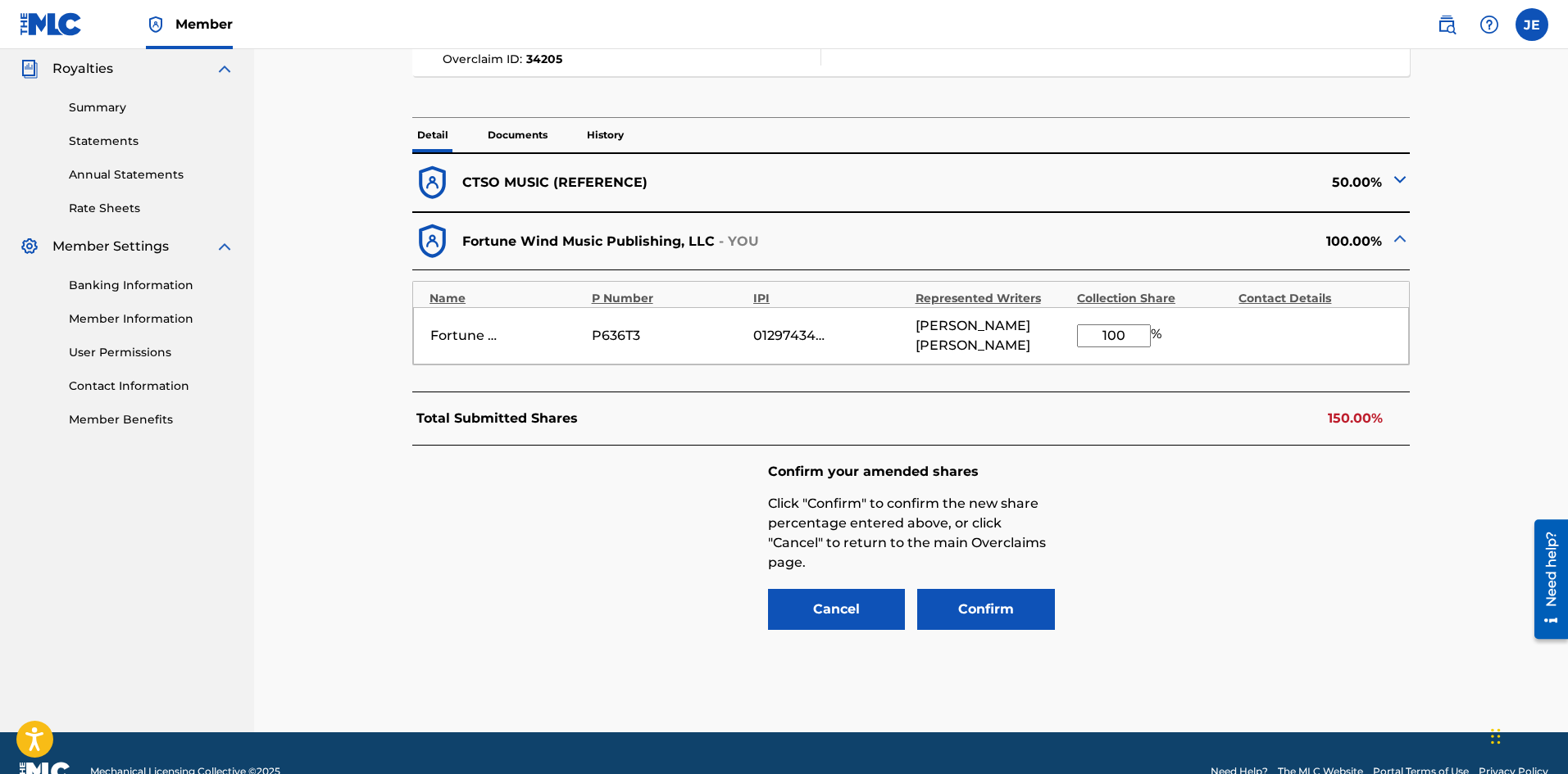
click at [1128, 325] on input "100" at bounding box center [1114, 336] width 74 height 23
click at [967, 590] on button "Confirm" at bounding box center [986, 610] width 137 height 41
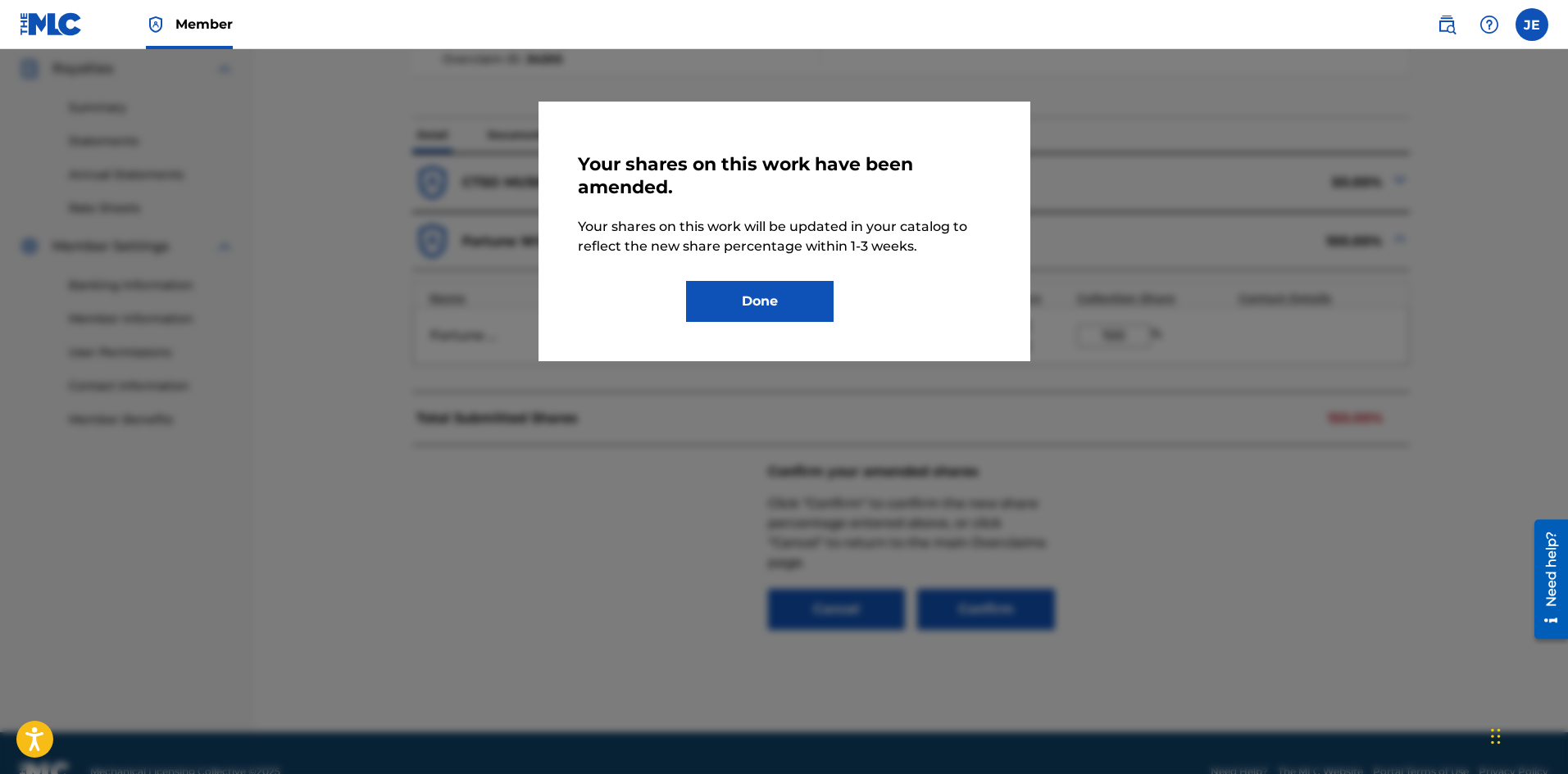
click at [752, 301] on button "Done" at bounding box center [760, 302] width 148 height 41
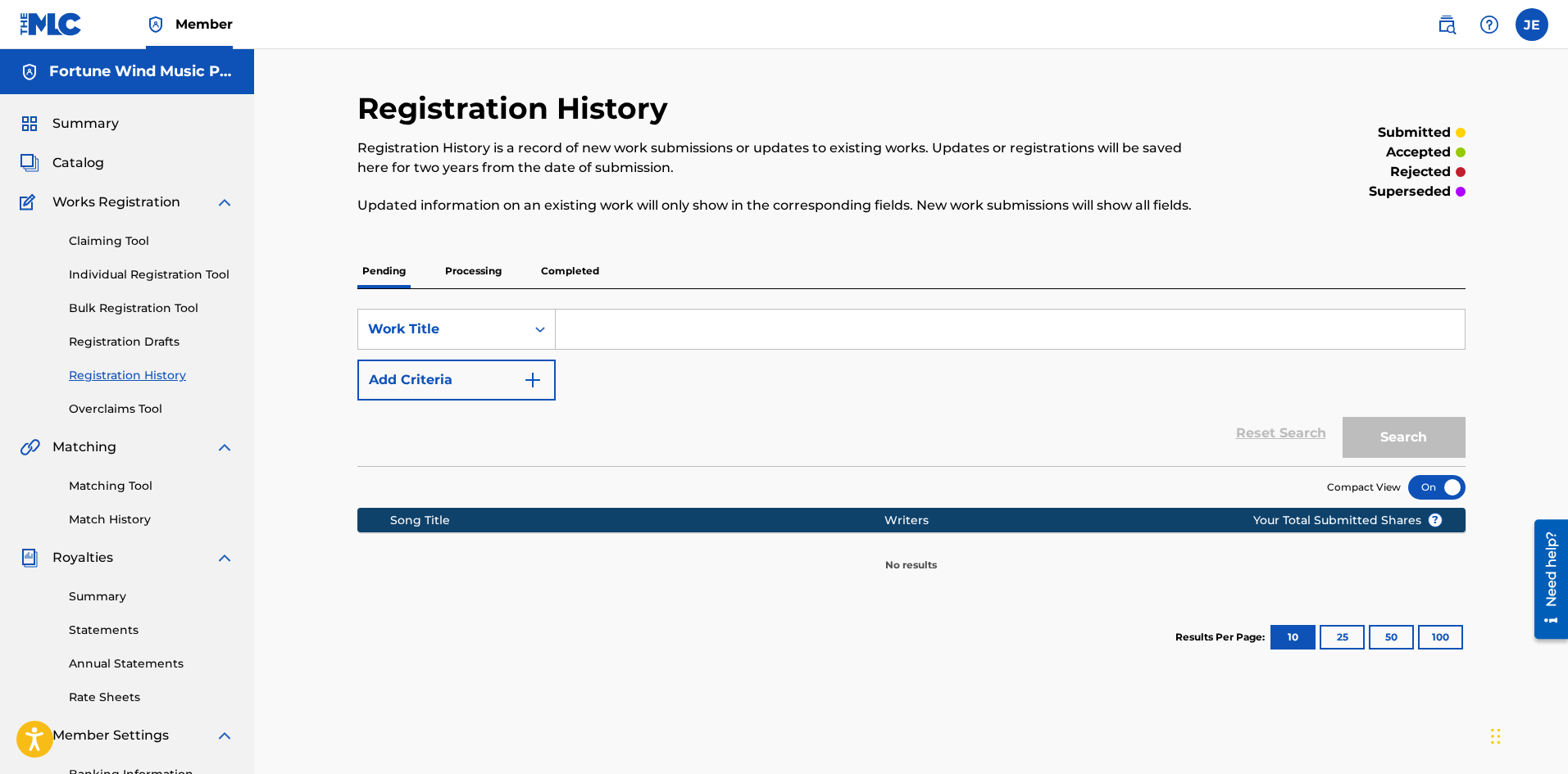
click at [138, 405] on link "Overclaims Tool" at bounding box center [152, 409] width 165 height 17
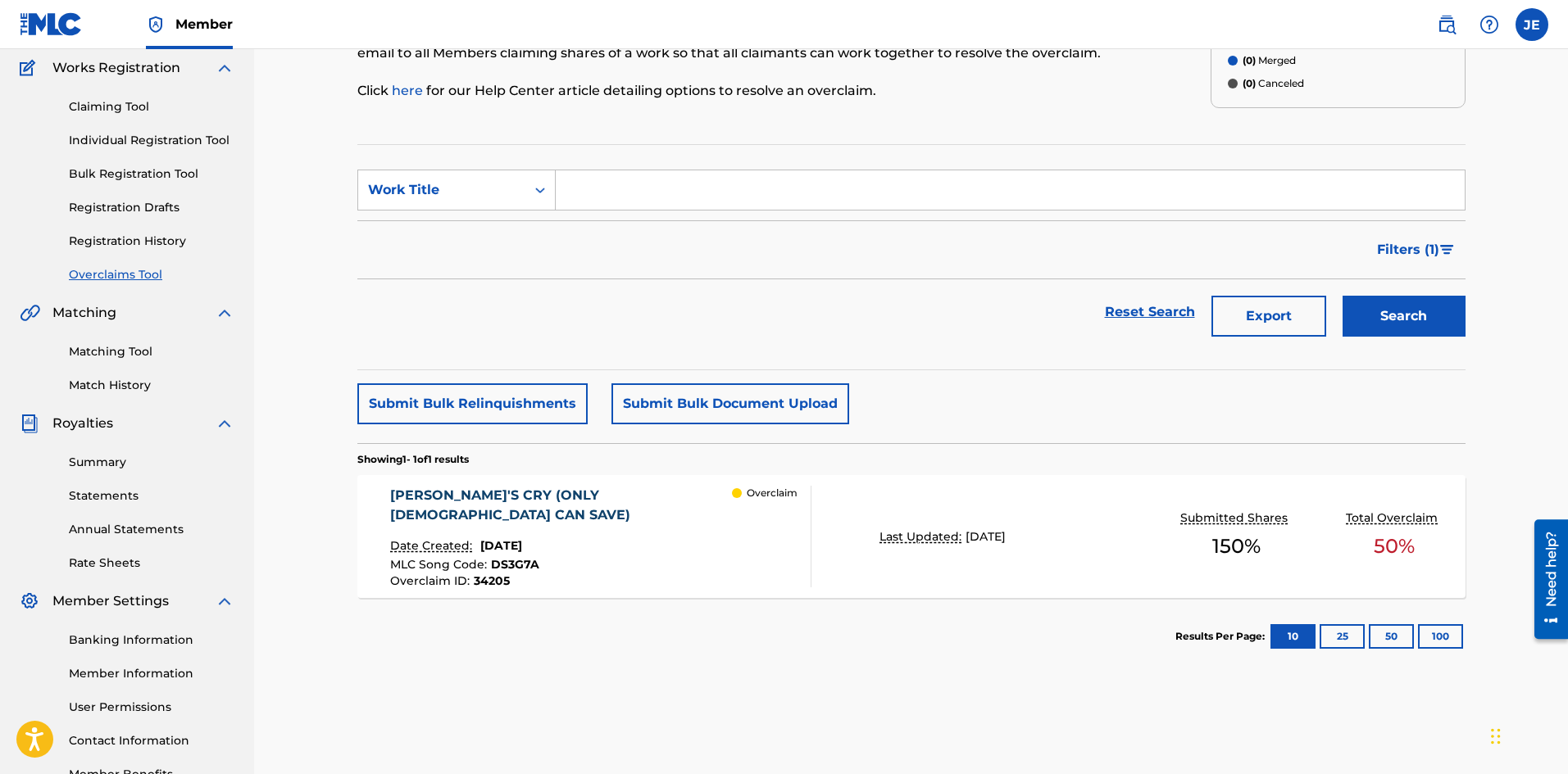
scroll to position [242, 0]
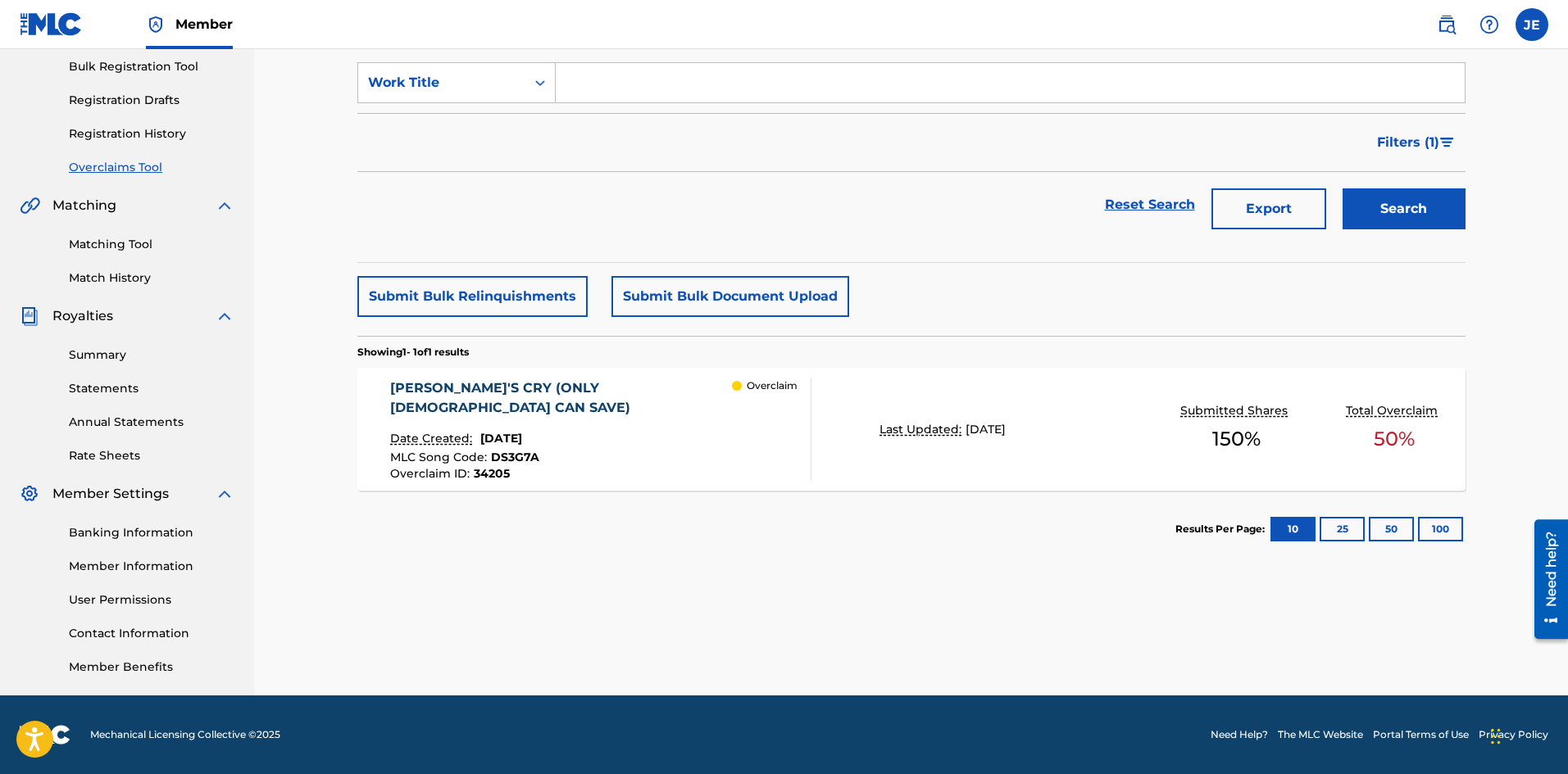
click at [511, 400] on div "[PERSON_NAME]'S CRY (ONLY [DEMOGRAPHIC_DATA] CAN SAVE)" at bounding box center [561, 398] width 342 height 39
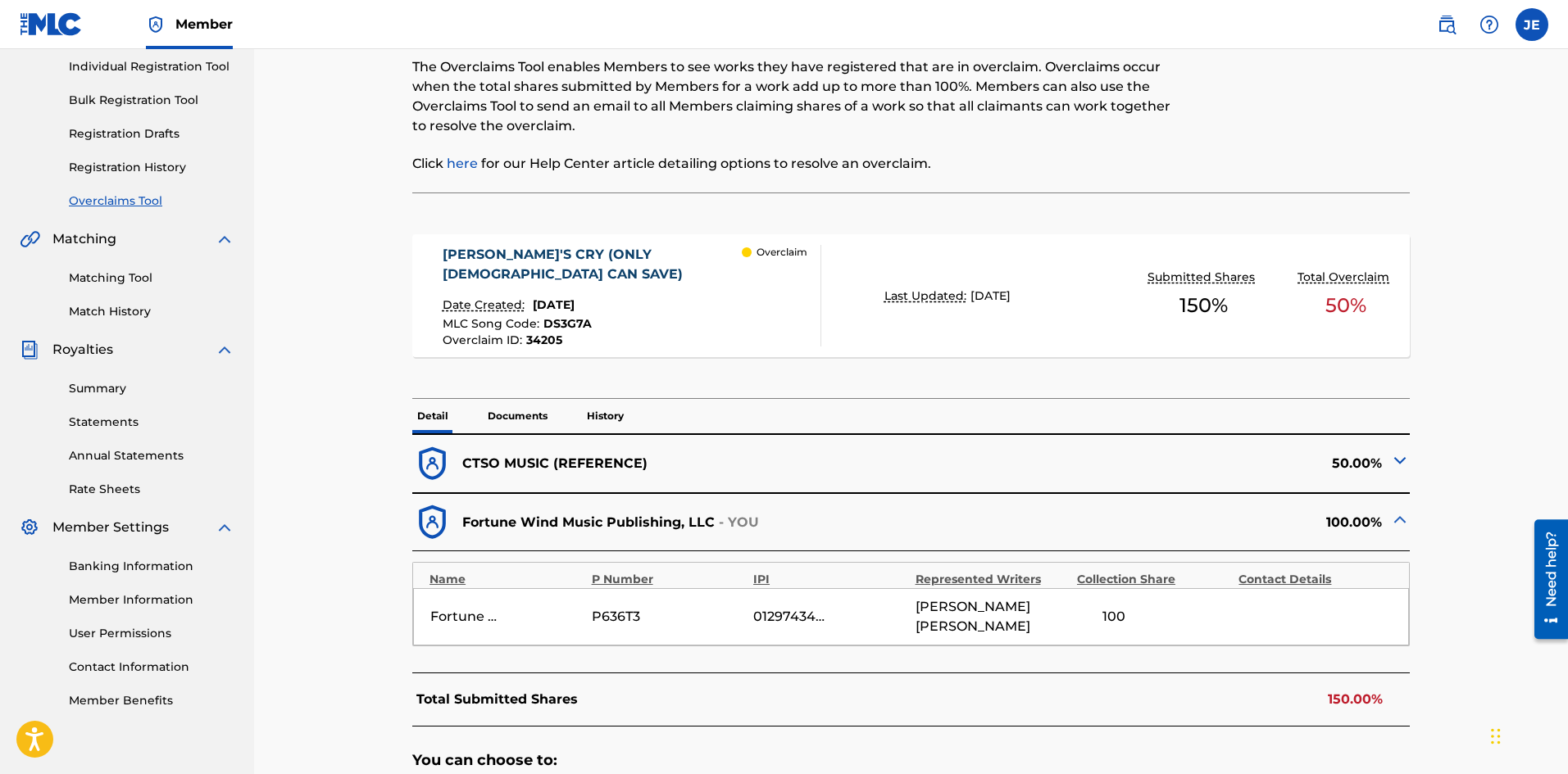
scroll to position [492, 0]
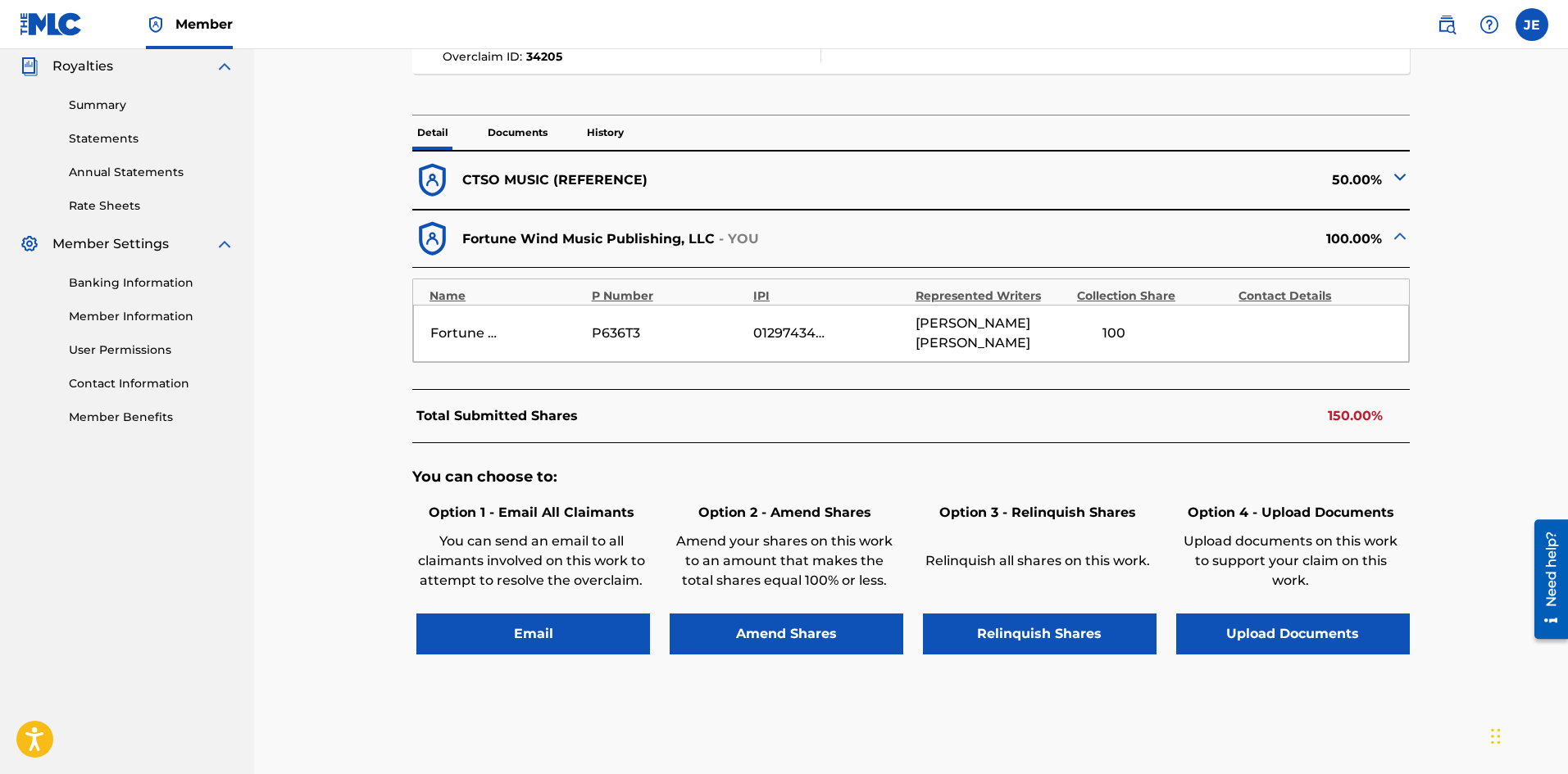
click at [1254, 167] on div at bounding box center [1400, 180] width 19 height 25
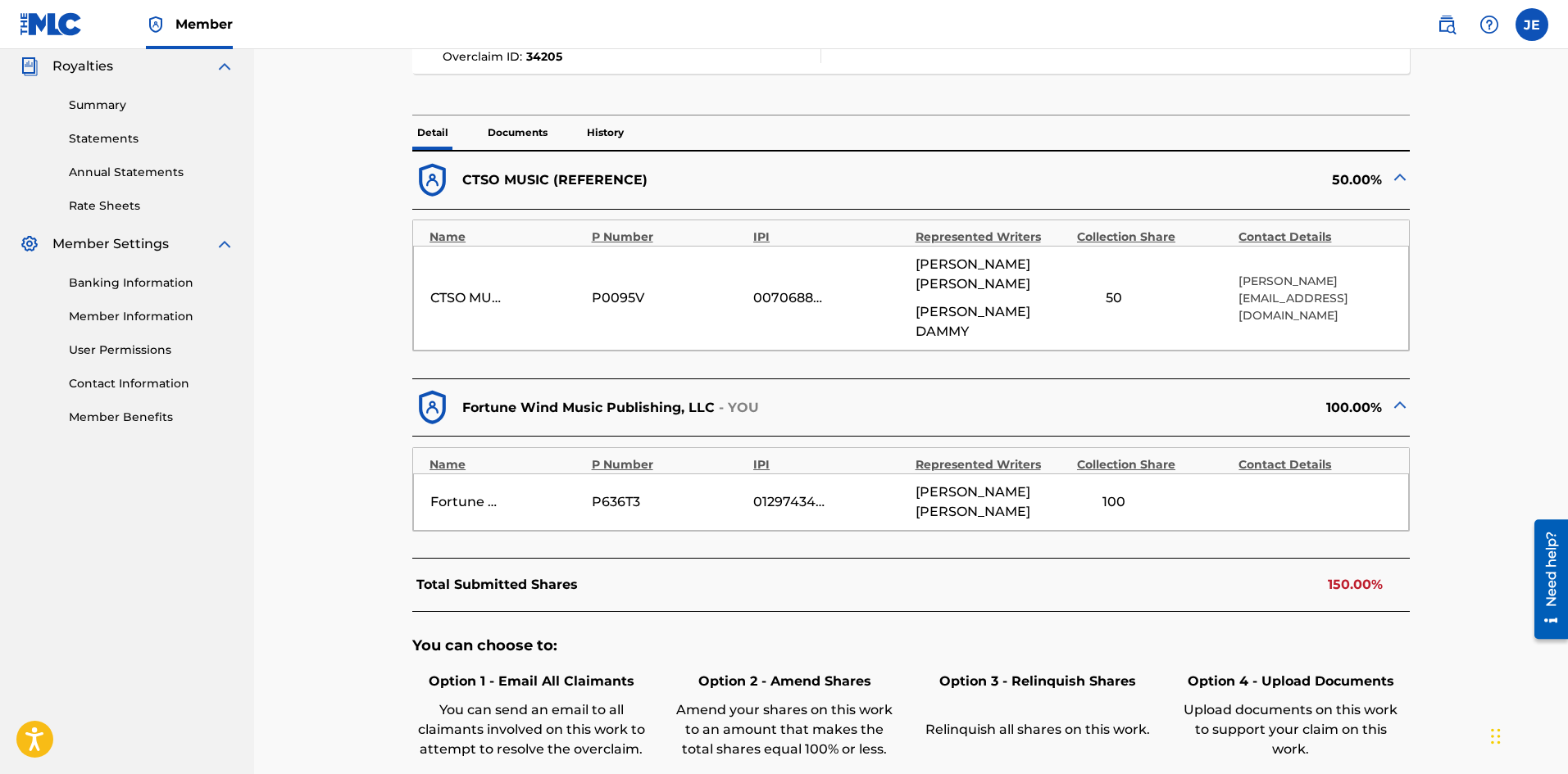
click at [1254, 167] on img at bounding box center [1400, 177] width 19 height 19
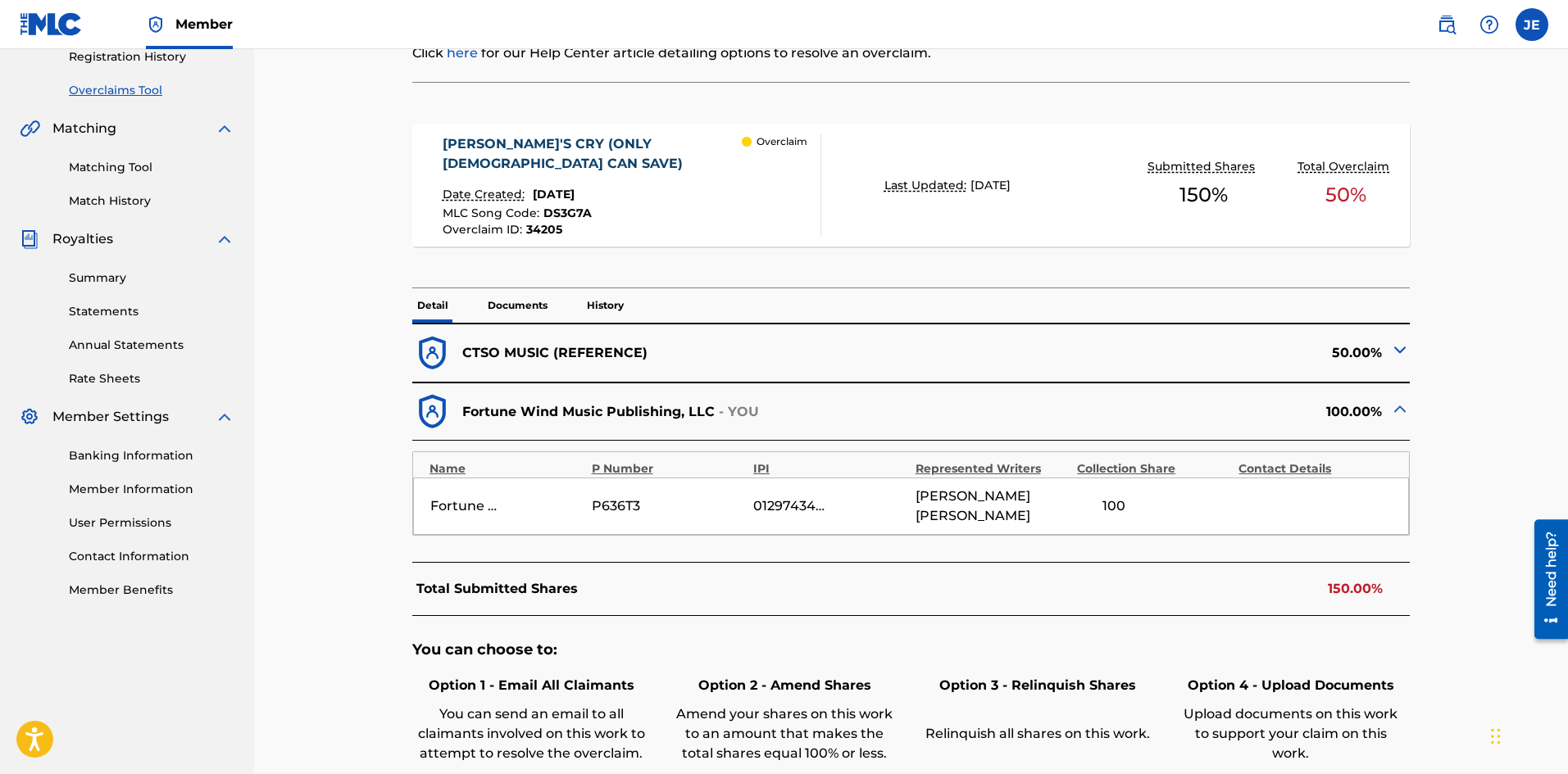
scroll to position [327, 0]
